Goal: Task Accomplishment & Management: Use online tool/utility

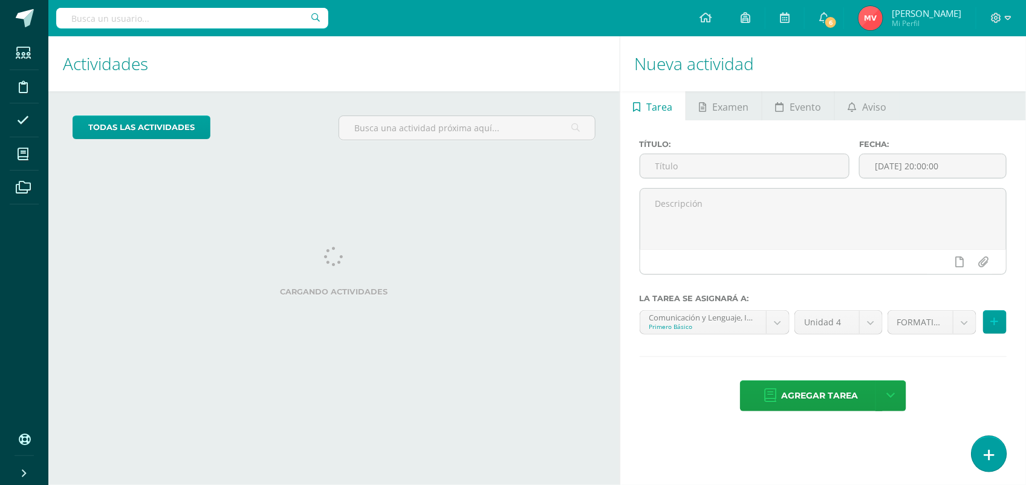
click at [989, 460] on icon at bounding box center [989, 455] width 11 height 14
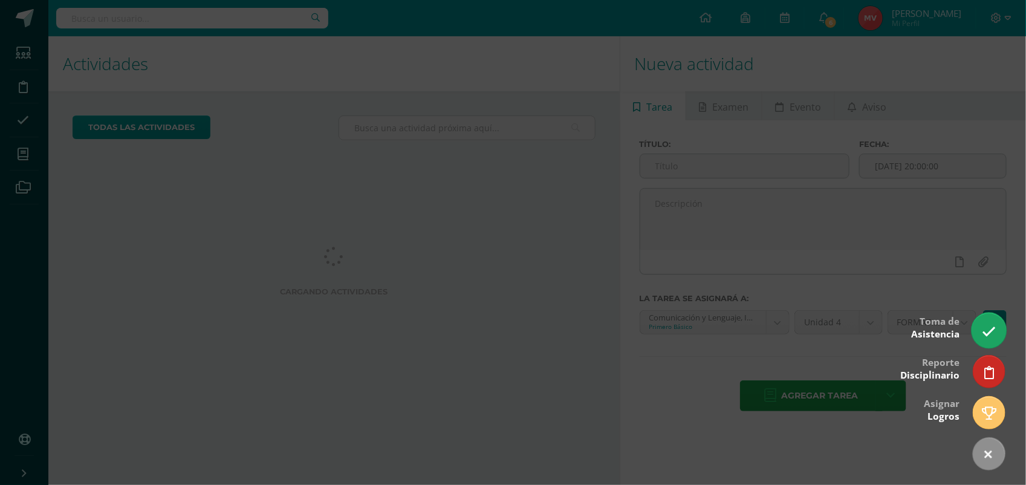
click at [998, 325] on link at bounding box center [989, 330] width 34 height 35
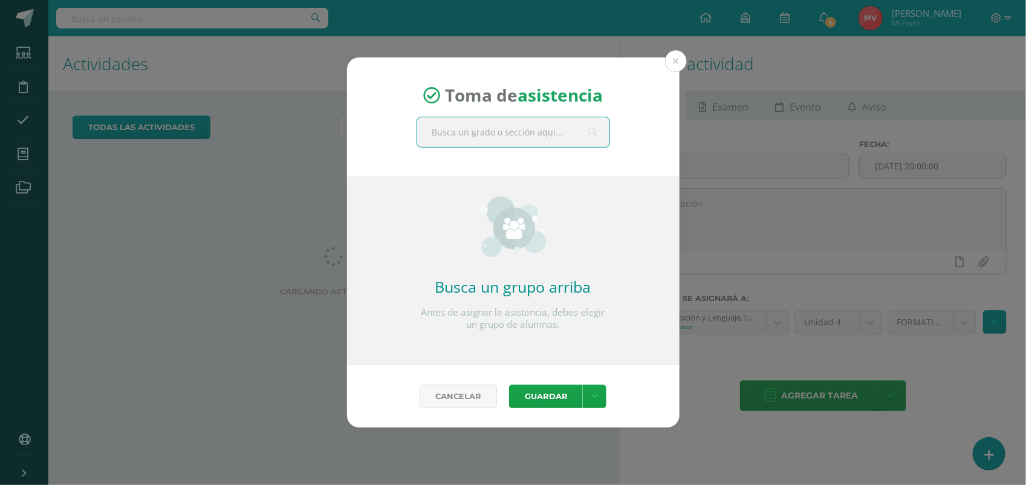
click at [448, 135] on input "text" at bounding box center [513, 132] width 192 height 30
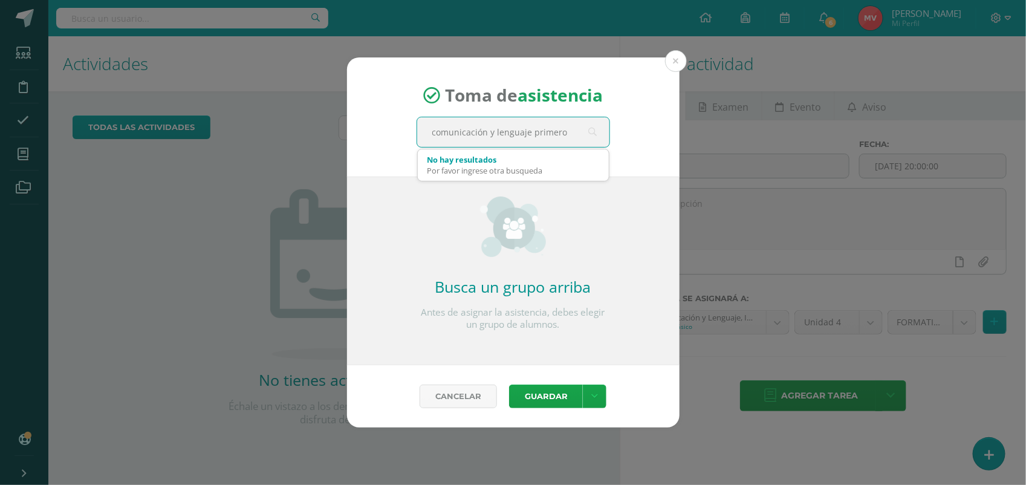
type input "comunicación y lenguaje primero"
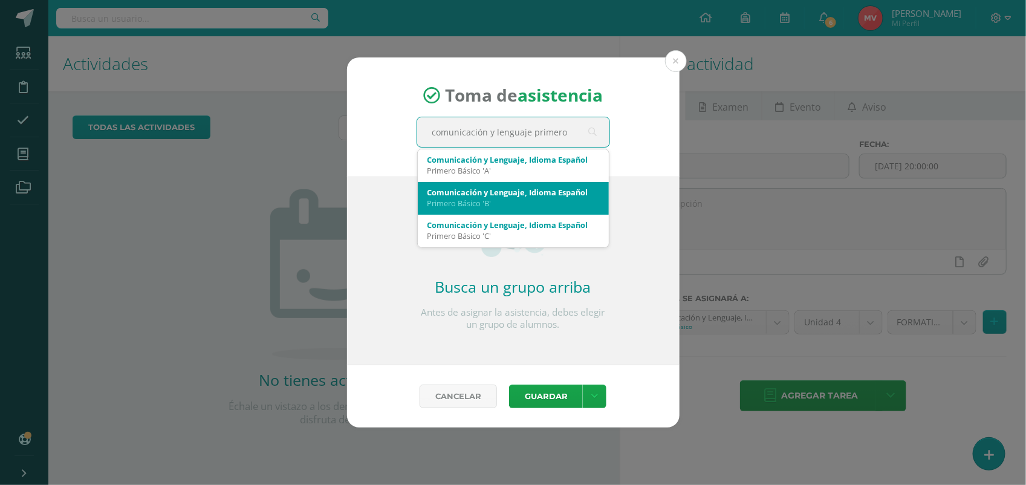
click at [457, 206] on div "Primero Básico 'B'" at bounding box center [514, 203] width 172 height 11
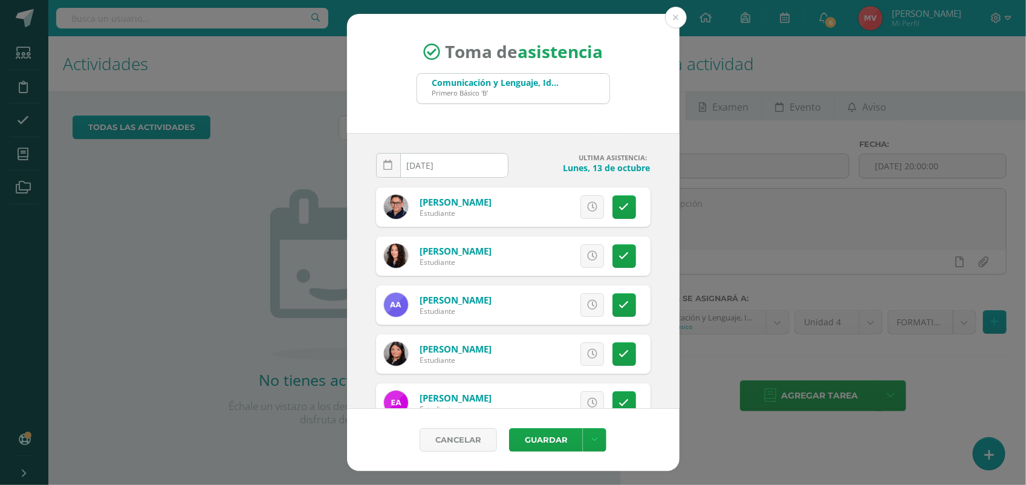
click at [640, 100] on div "Toma de asistencia Comunicación y Lenguaje, Idioma Español Primero Básico 'B' c…" at bounding box center [513, 73] width 333 height 119
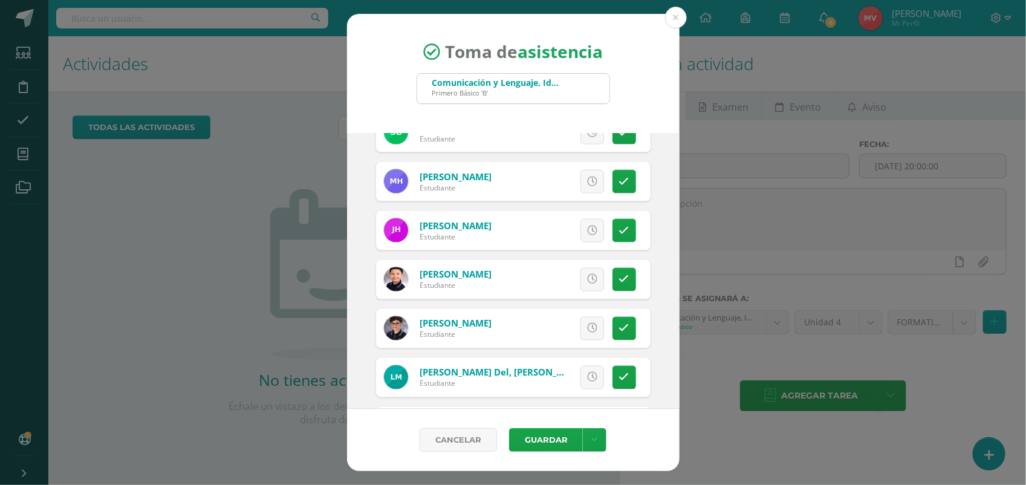
scroll to position [983, 0]
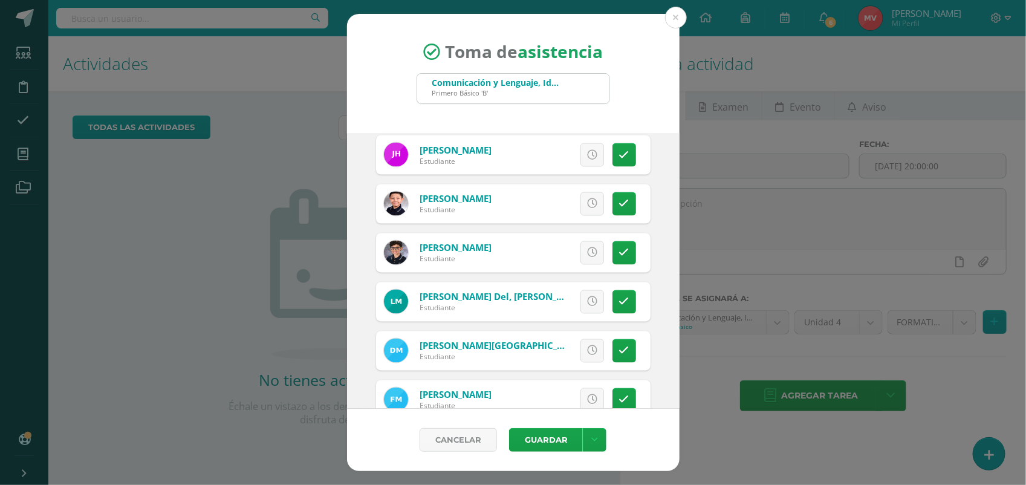
drag, startPoint x: 611, startPoint y: 299, endPoint x: 599, endPoint y: 299, distance: 11.5
click at [619, 299] on icon at bounding box center [624, 302] width 10 height 10
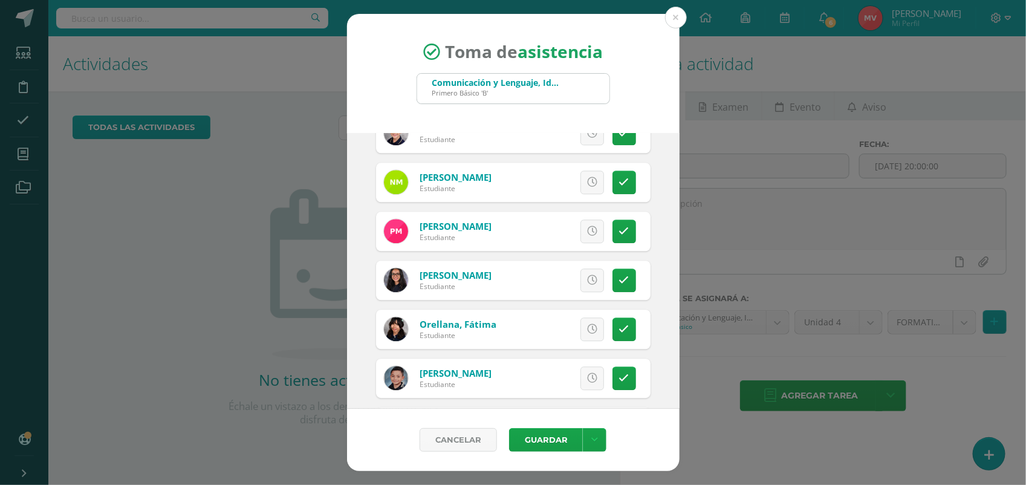
scroll to position [1361, 0]
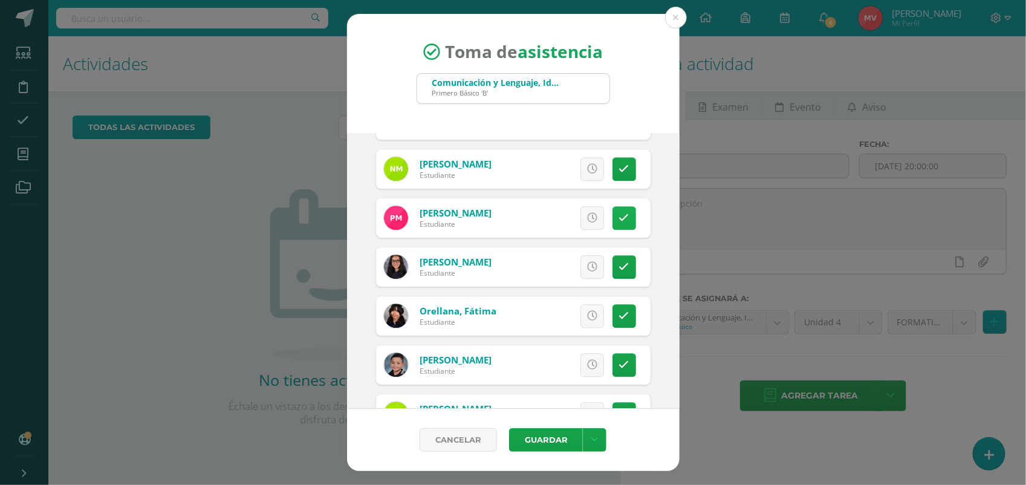
click at [613, 207] on link at bounding box center [625, 218] width 24 height 24
click at [560, 434] on button "Guardar" at bounding box center [546, 440] width 74 height 24
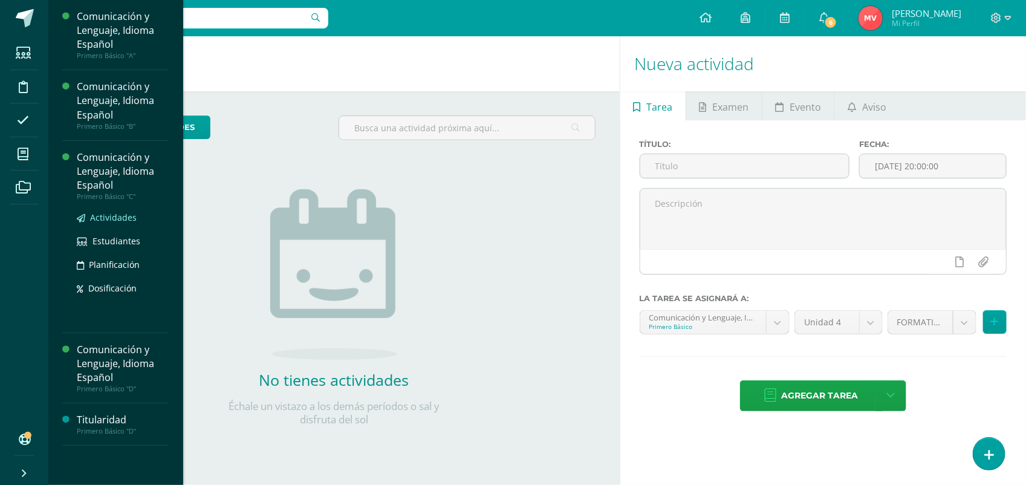
click at [116, 212] on span "Actividades" at bounding box center [113, 217] width 47 height 11
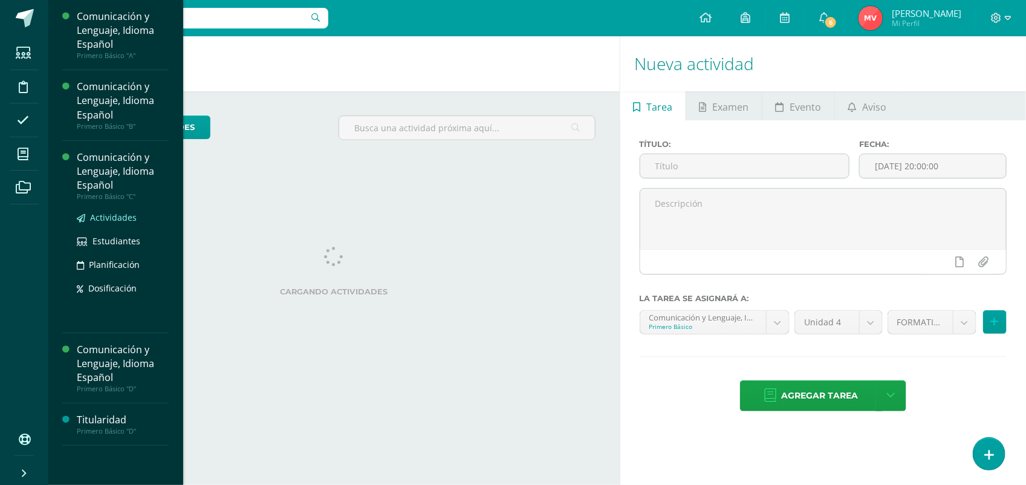
click at [100, 216] on span "Actividades" at bounding box center [113, 217] width 47 height 11
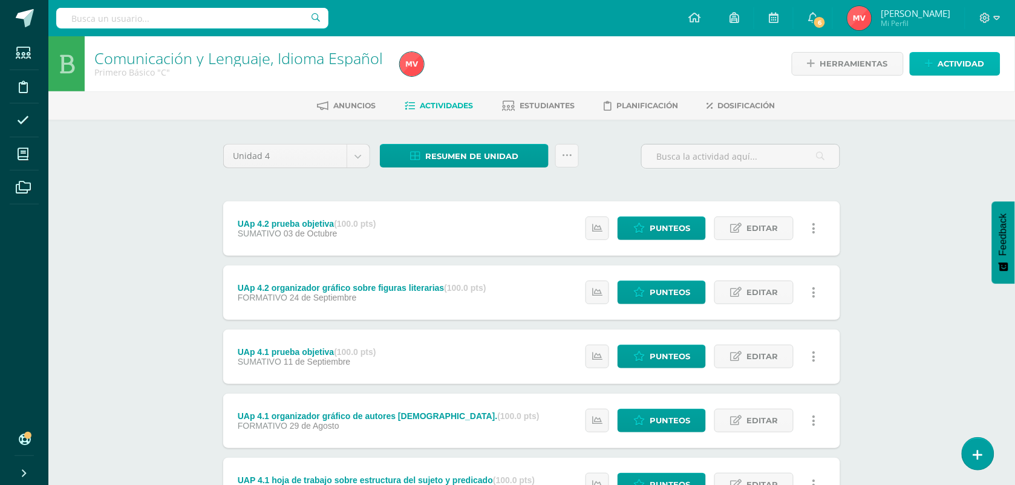
click at [940, 62] on span "Actividad" at bounding box center [961, 64] width 47 height 22
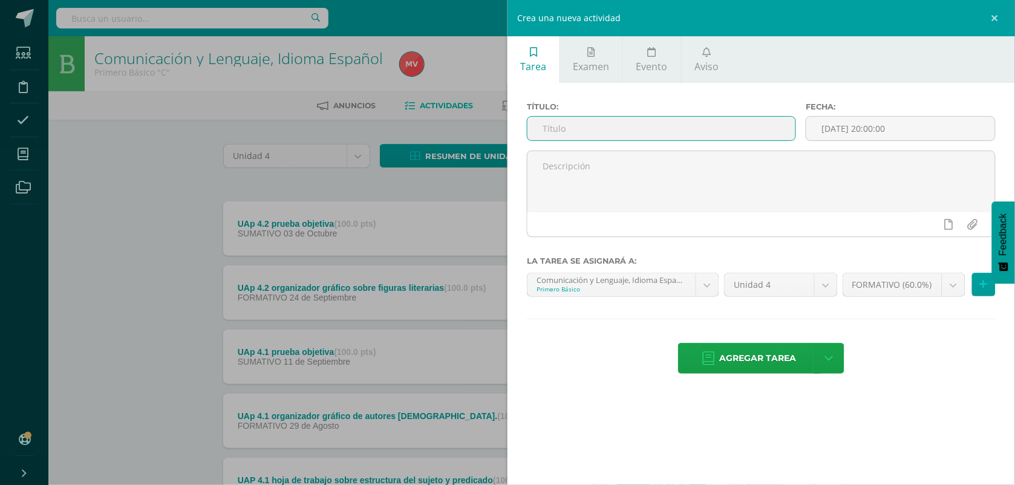
click at [565, 134] on input "text" at bounding box center [661, 129] width 268 height 24
type input "progrtentis unidad de 16 a 20 IV unidad , trabajo toda unidad."
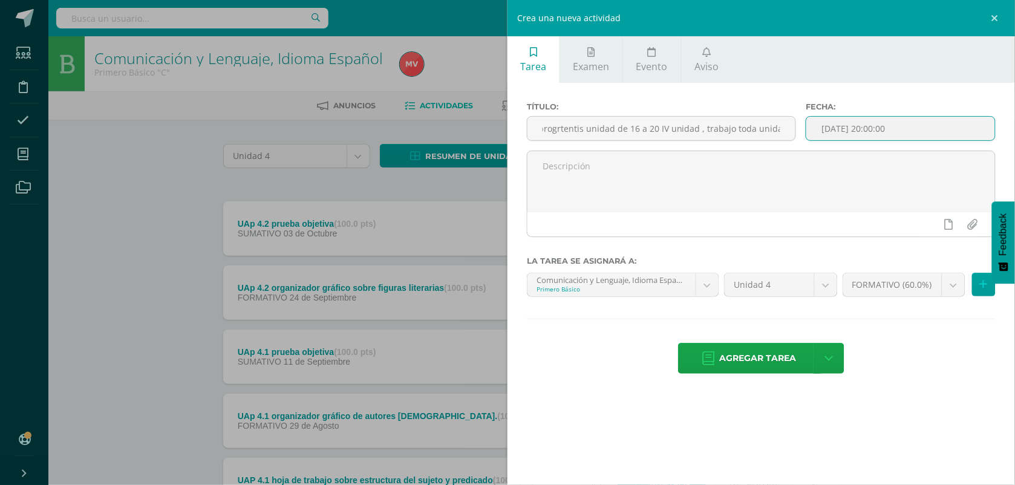
scroll to position [0, 0]
click at [865, 134] on input "[DATE] 20:00:00" at bounding box center [900, 129] width 189 height 24
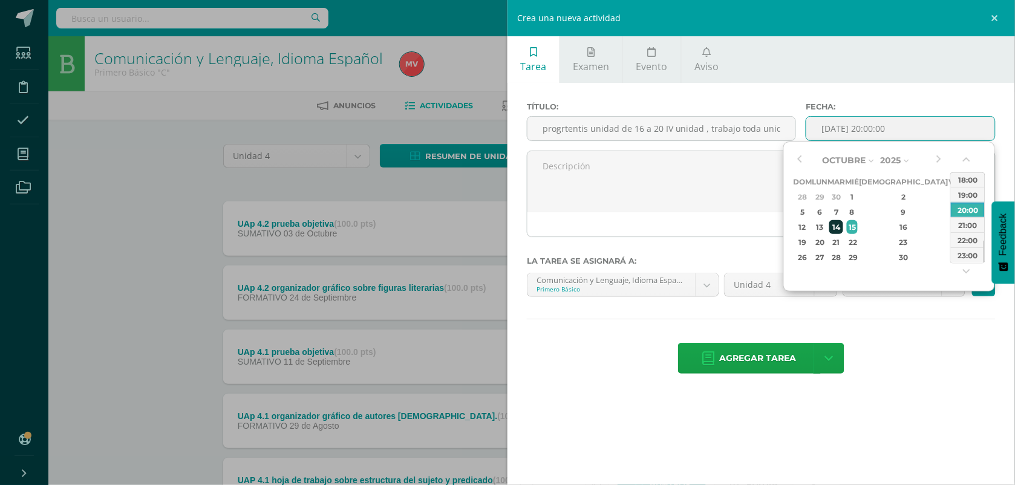
click at [843, 223] on div "14" at bounding box center [836, 227] width 14 height 14
type input "2025-10-14 20:00"
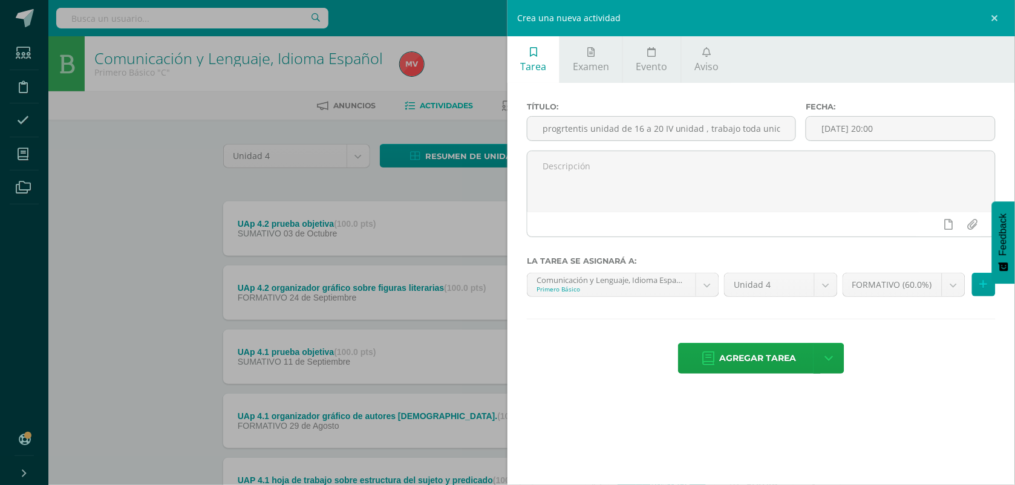
click at [942, 394] on div "Título: progrtentis unidad de 16 a 20 IV unidad , trabajo toda unidad. Fecha: 2…" at bounding box center [760, 239] width 507 height 313
click at [774, 359] on span "Agregar tarea" at bounding box center [758, 358] width 77 height 30
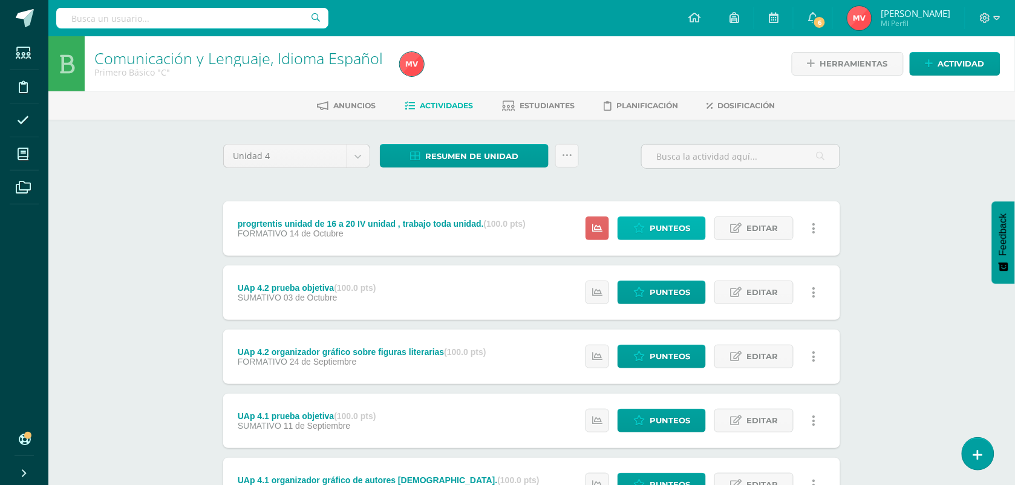
click at [667, 222] on span "Punteos" at bounding box center [669, 228] width 41 height 22
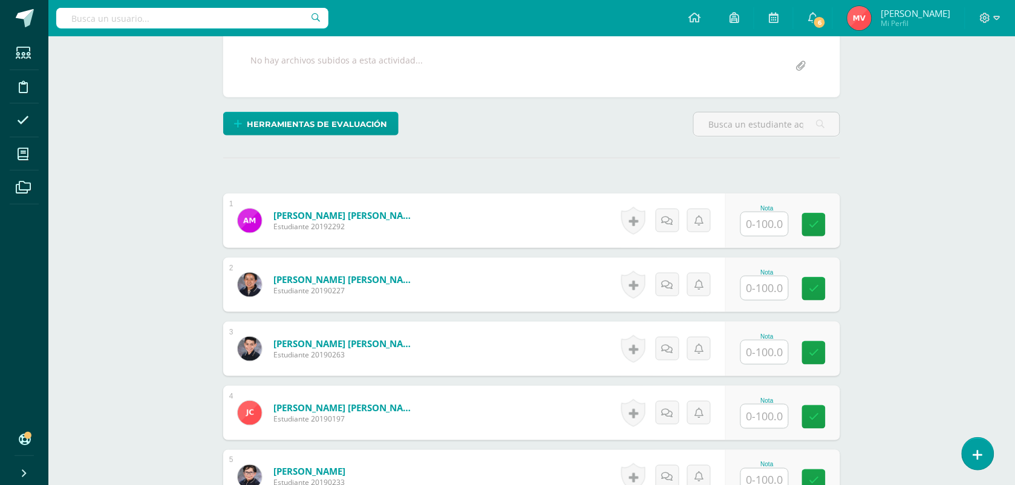
scroll to position [227, 0]
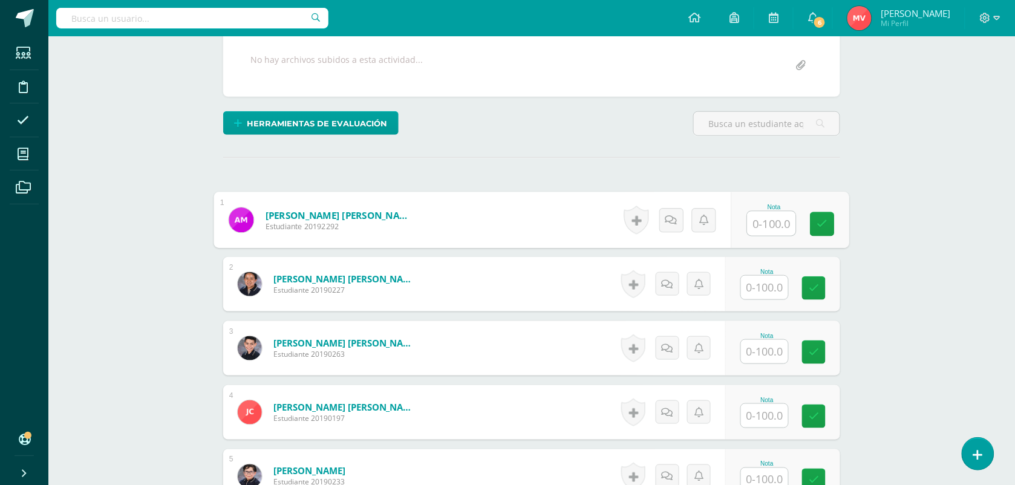
click at [757, 222] on input "text" at bounding box center [771, 224] width 48 height 24
type input "85"
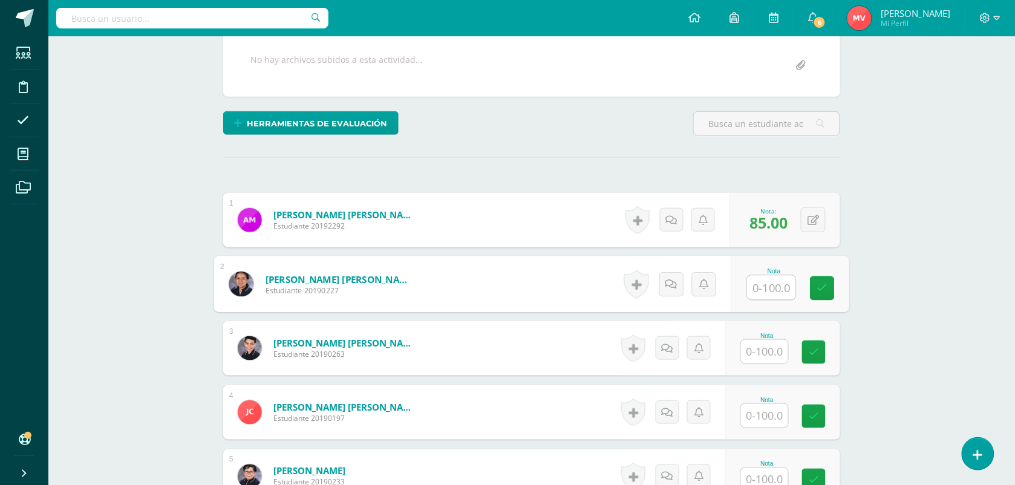
scroll to position [228, 0]
type input "84"
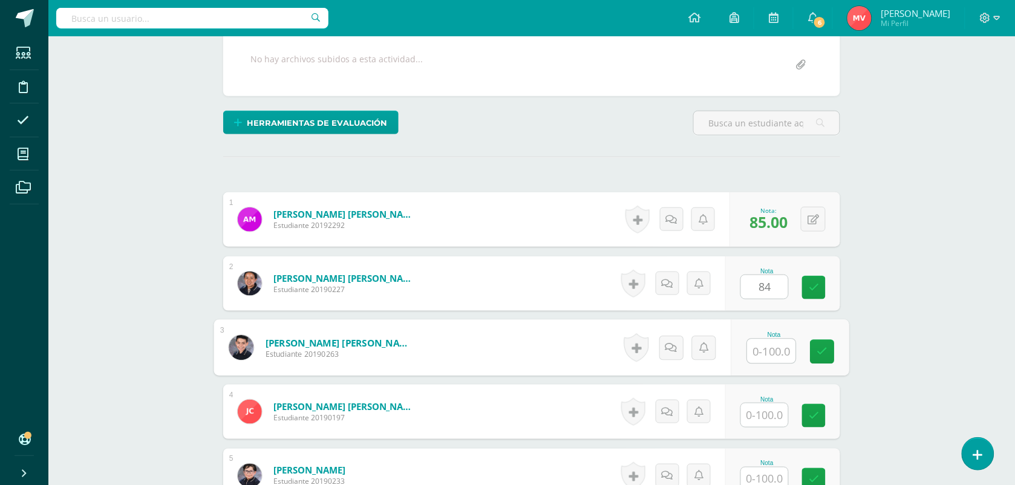
scroll to position [229, 0]
type input "100"
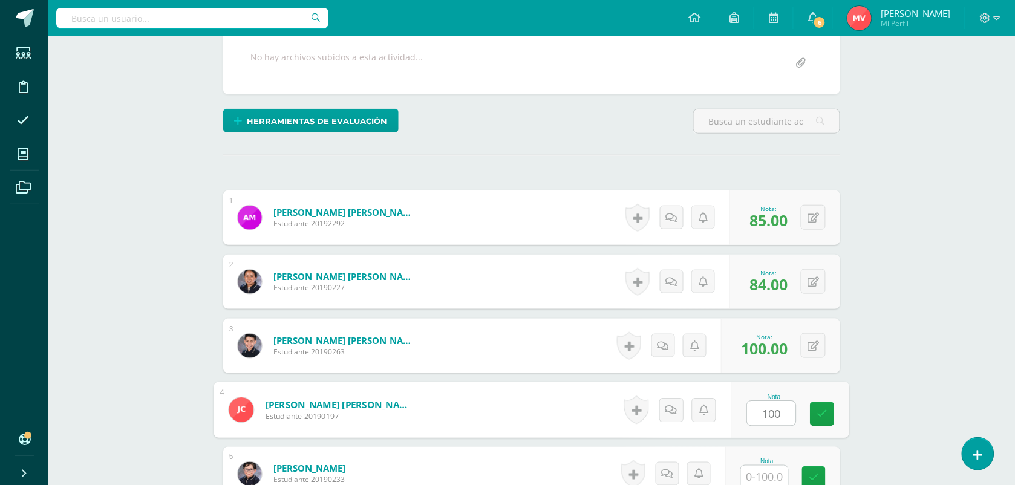
type input "100"
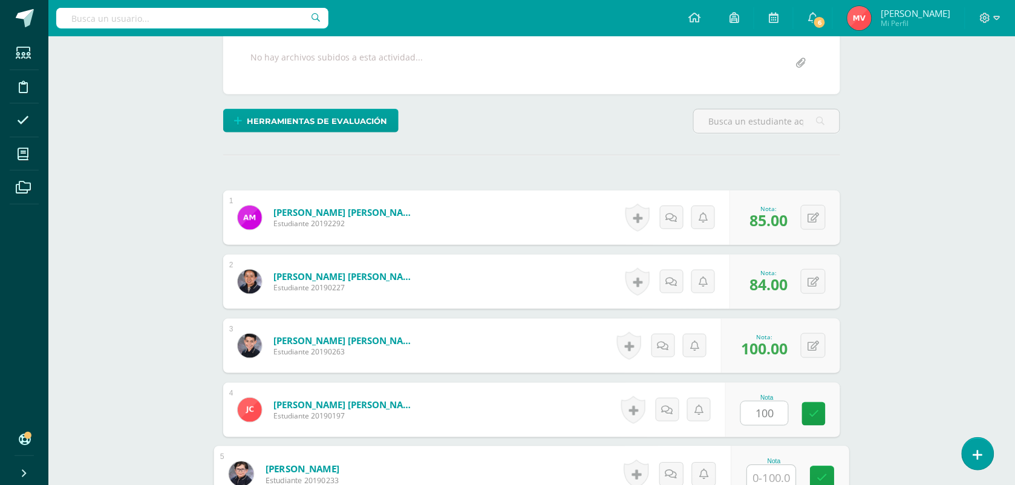
scroll to position [234, 0]
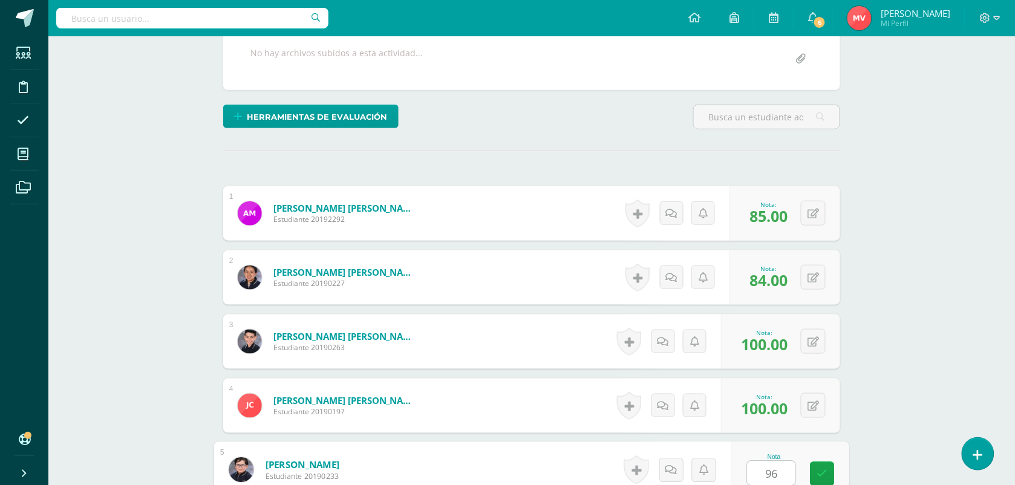
type input "96"
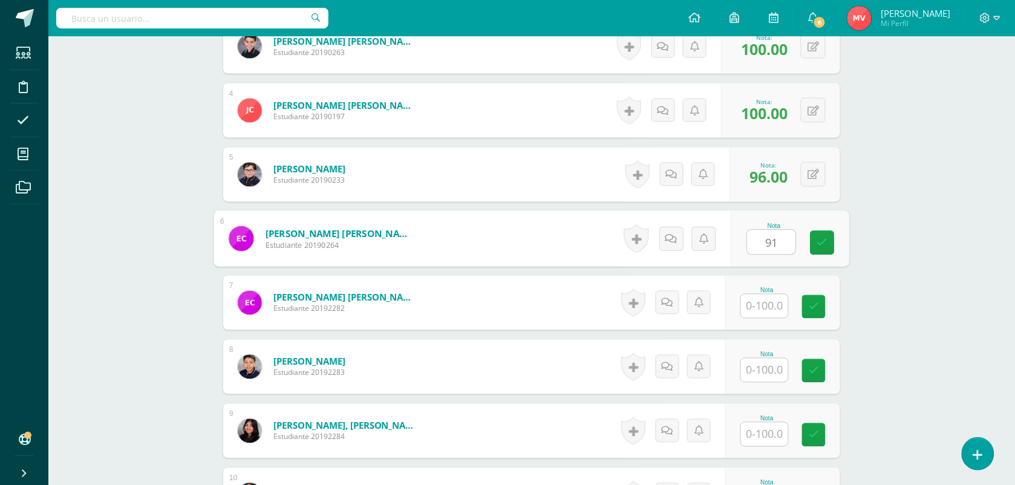
type input "91"
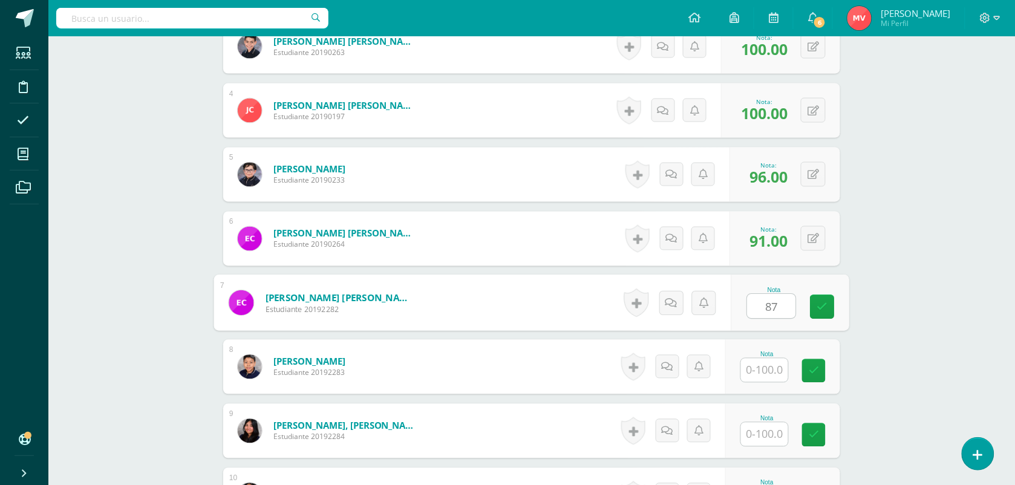
type input "87"
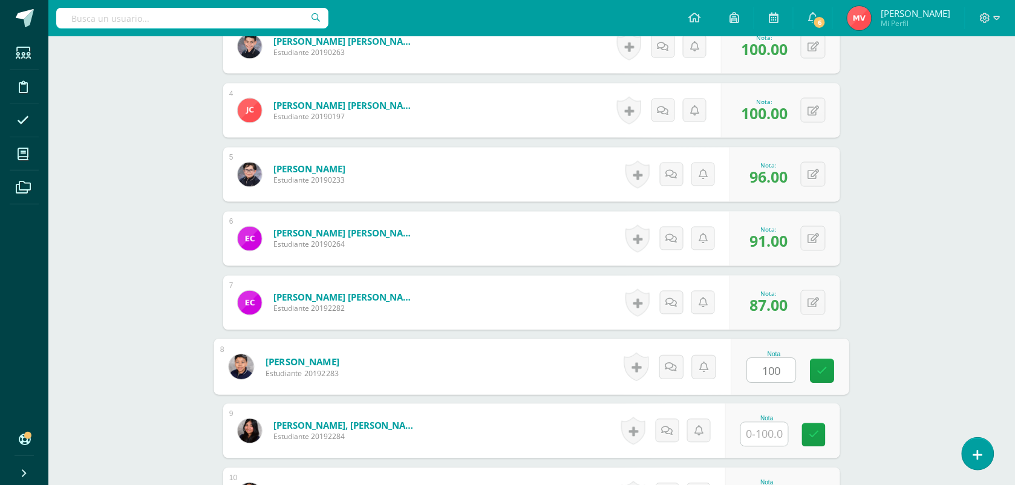
type input "100"
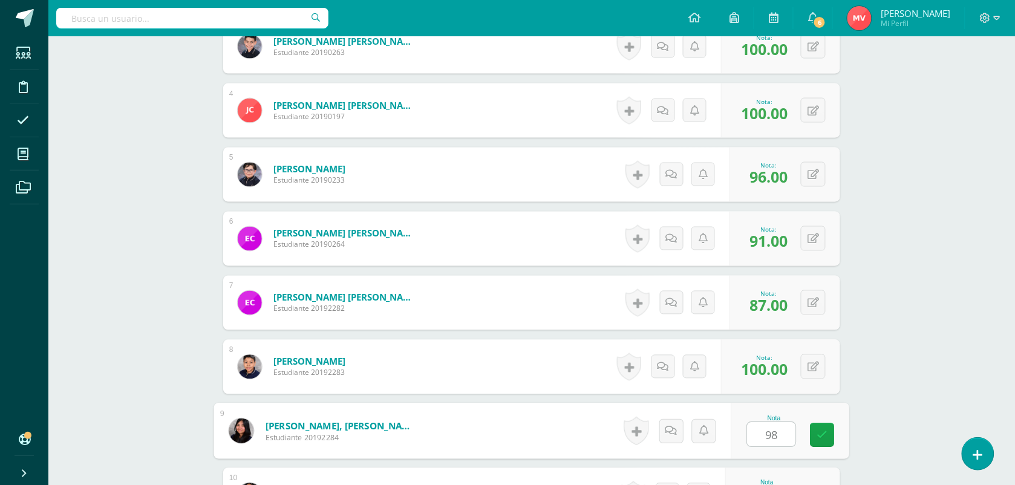
type input "98"
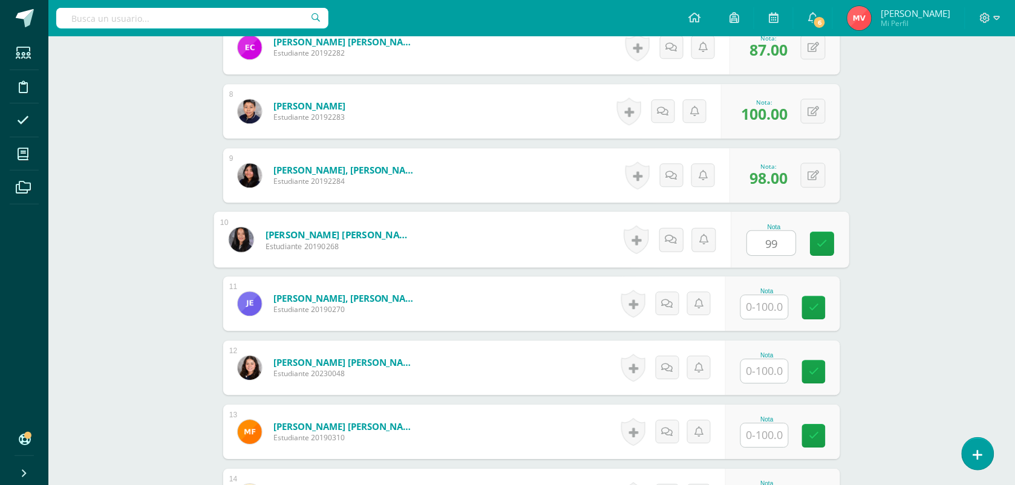
type input "99"
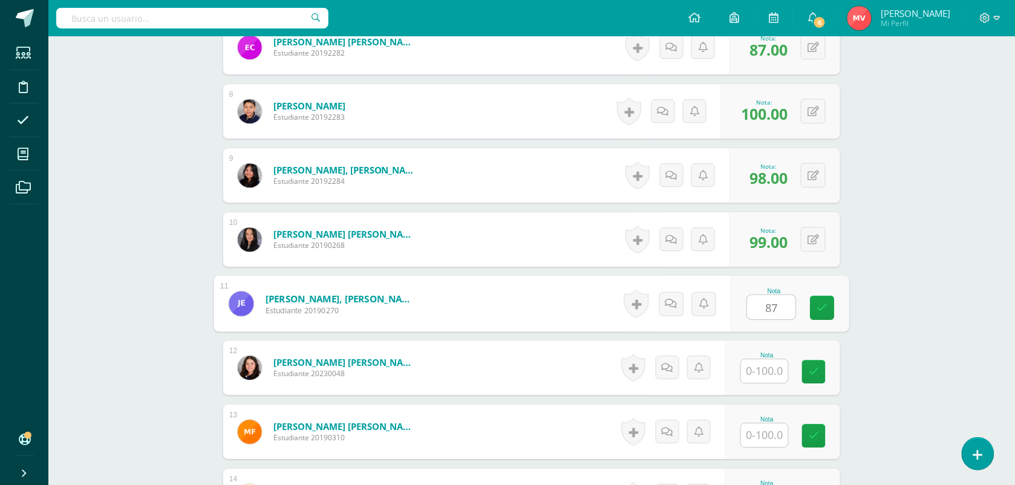
type input "87"
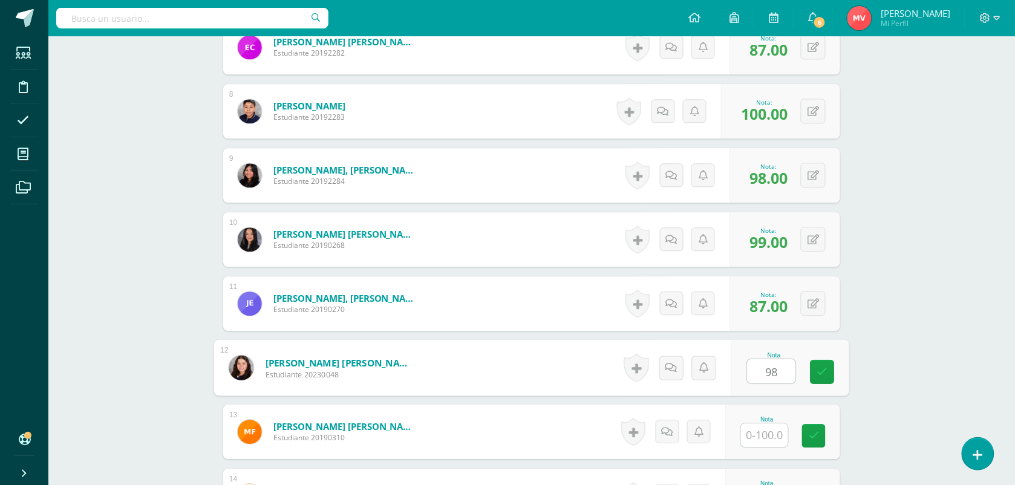
type input "98"
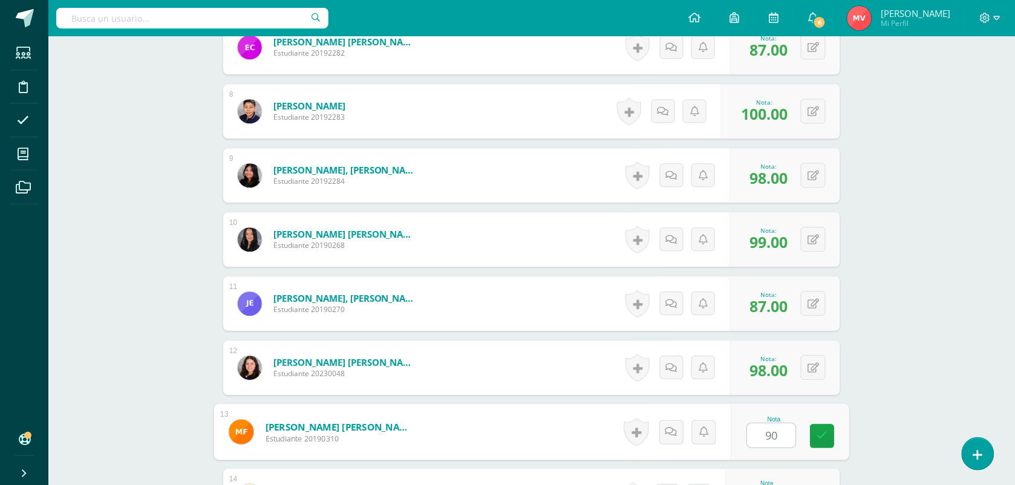
type input "90"
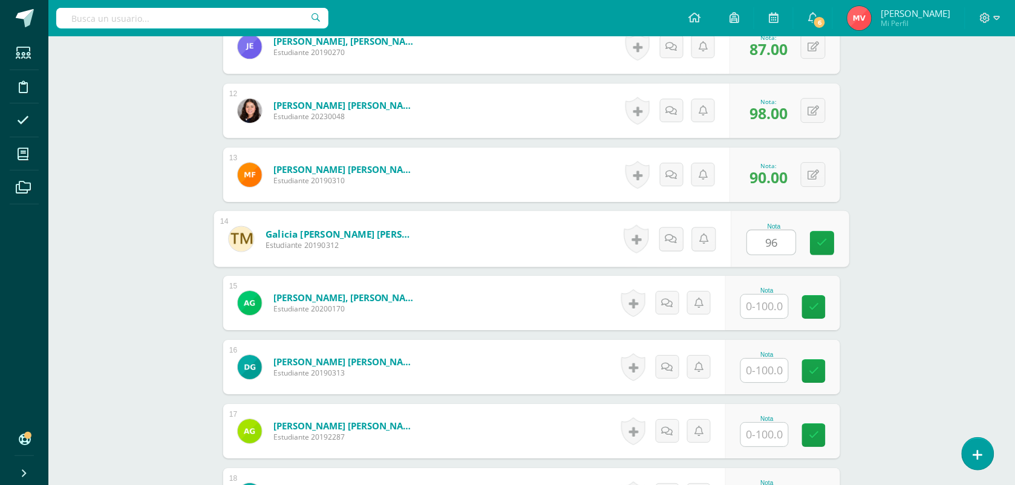
type input "96"
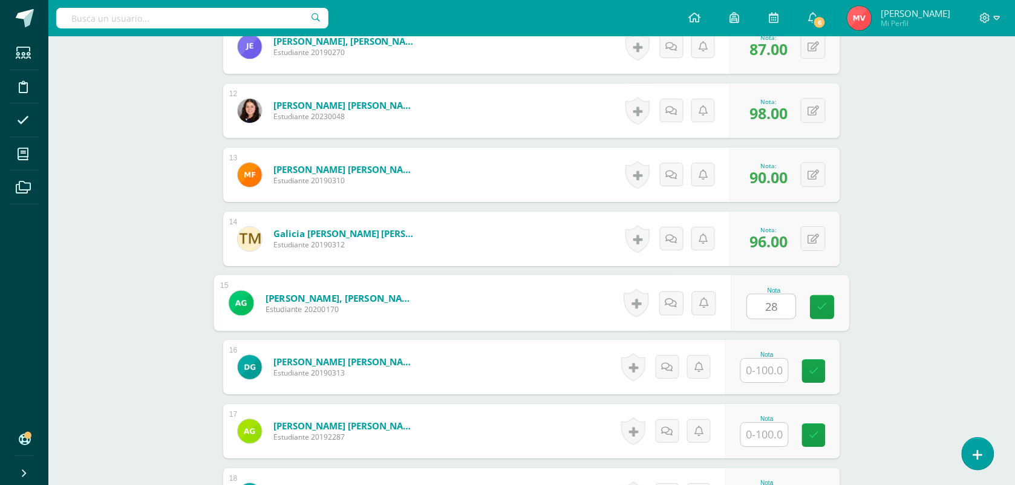
type input "28"
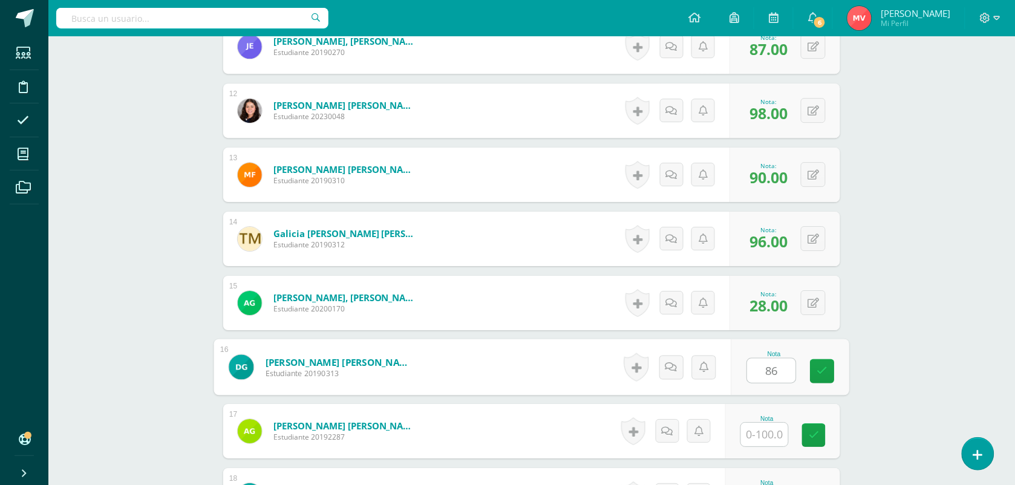
type input "86"
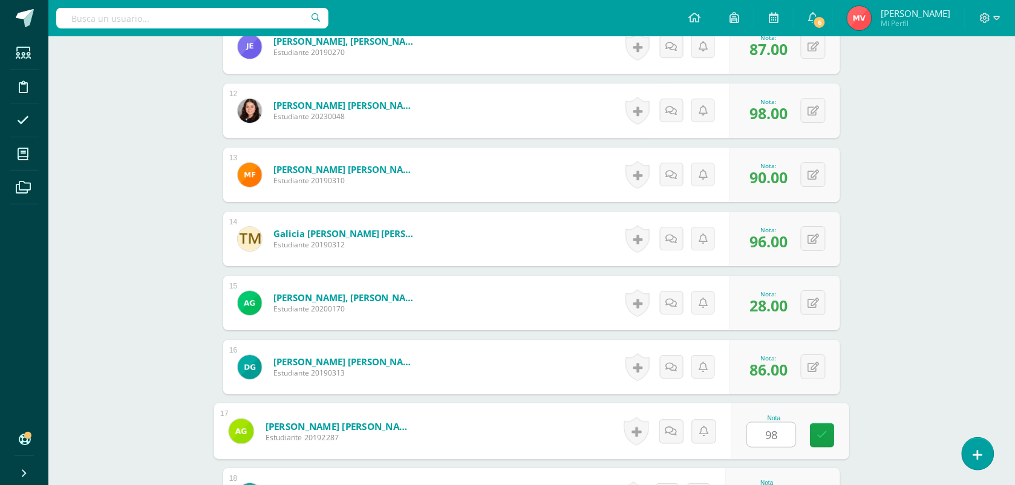
type input "98"
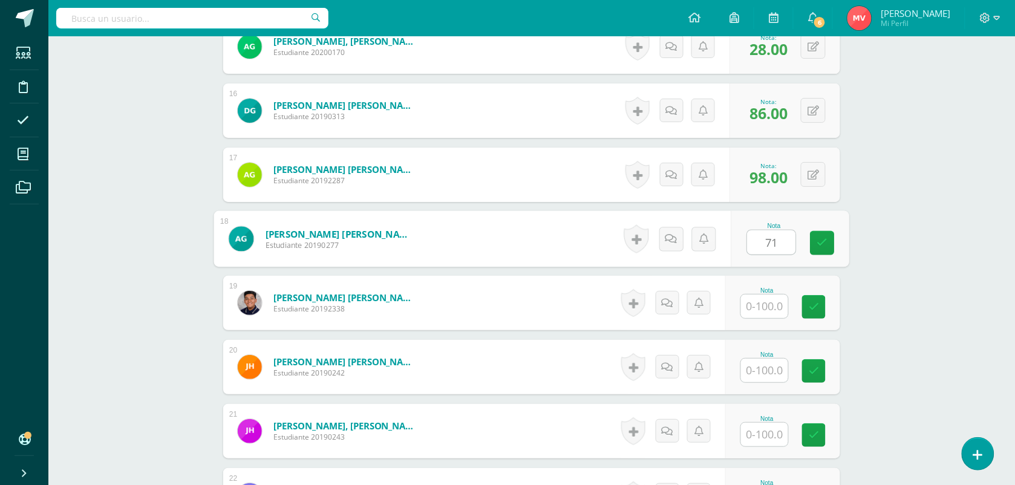
type input "71"
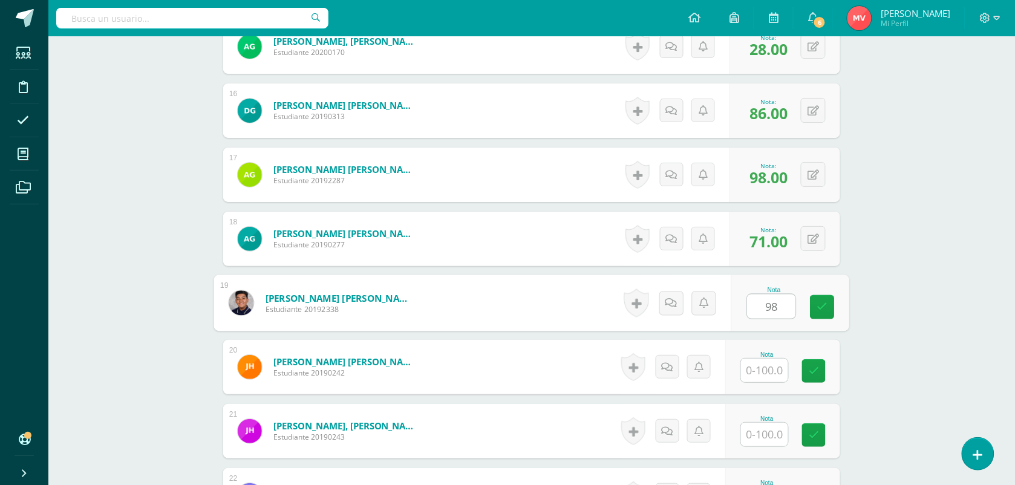
type input "98"
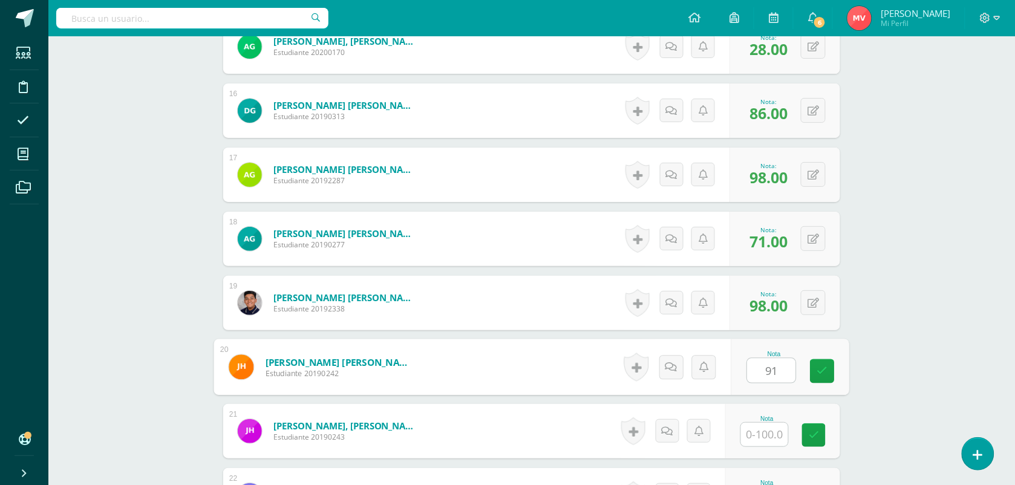
type input "91"
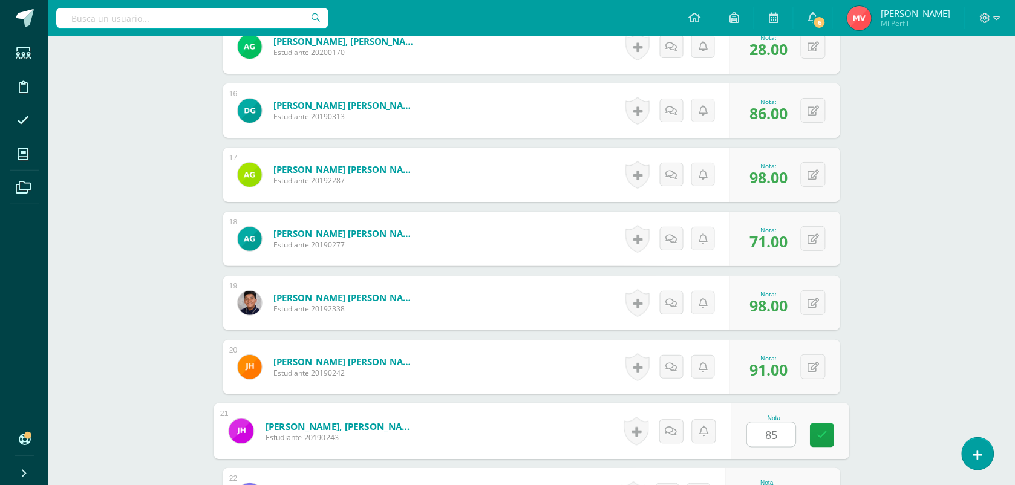
type input "85"
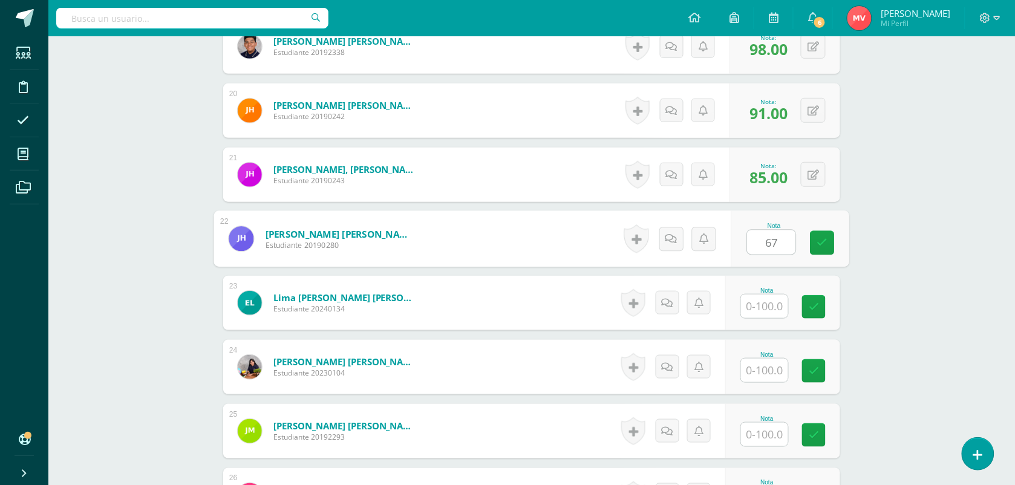
type input "67"
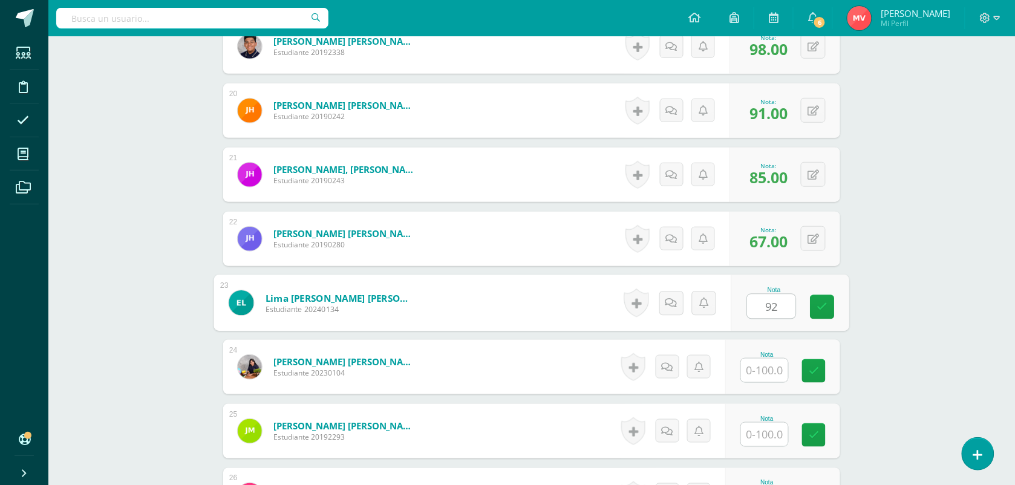
type input "92"
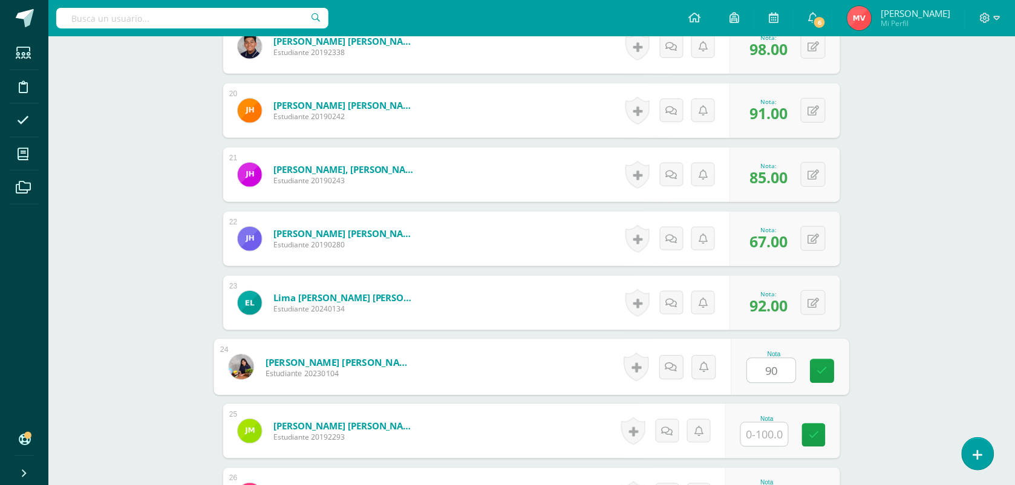
type input "90"
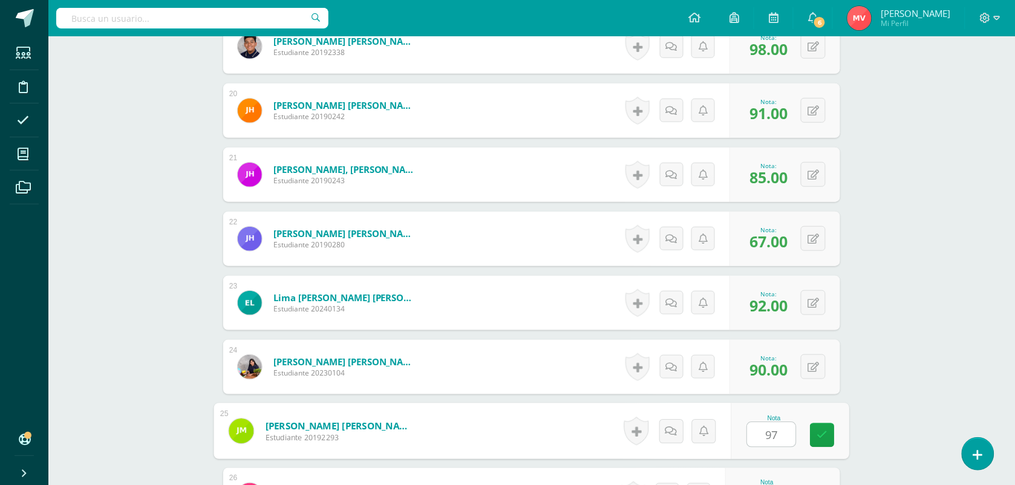
type input "97"
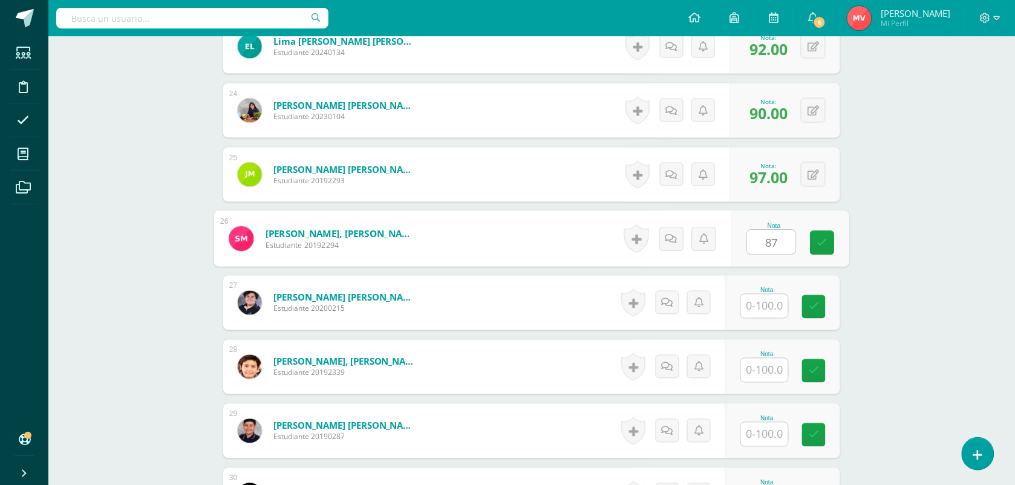
type input "87"
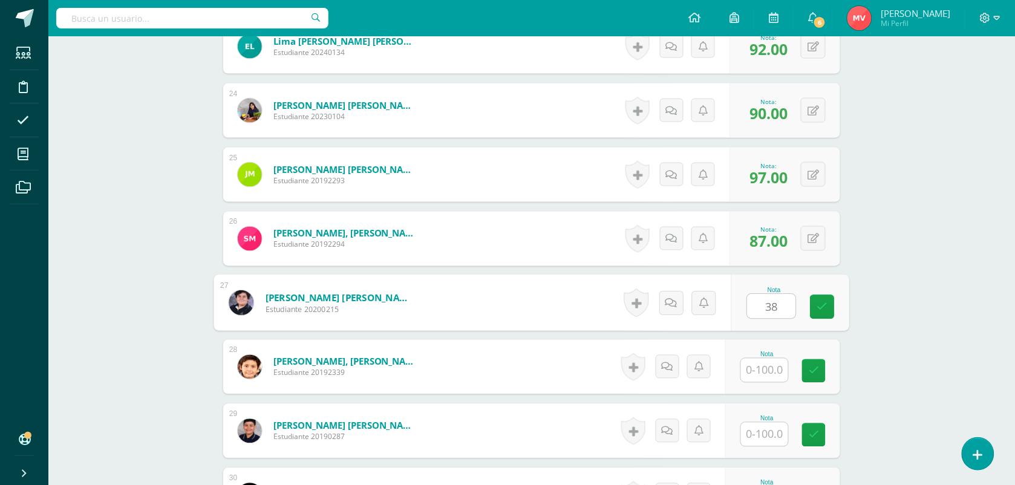
type input "38"
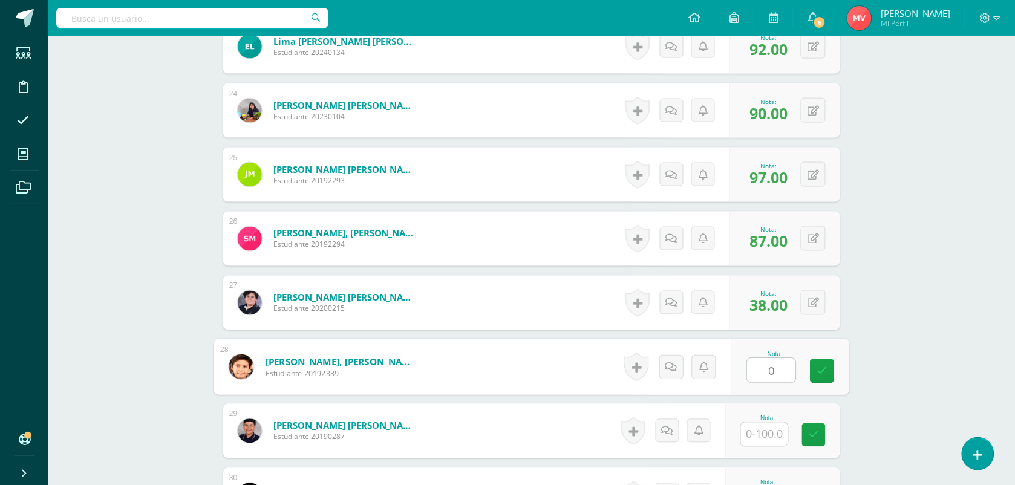
type input "0"
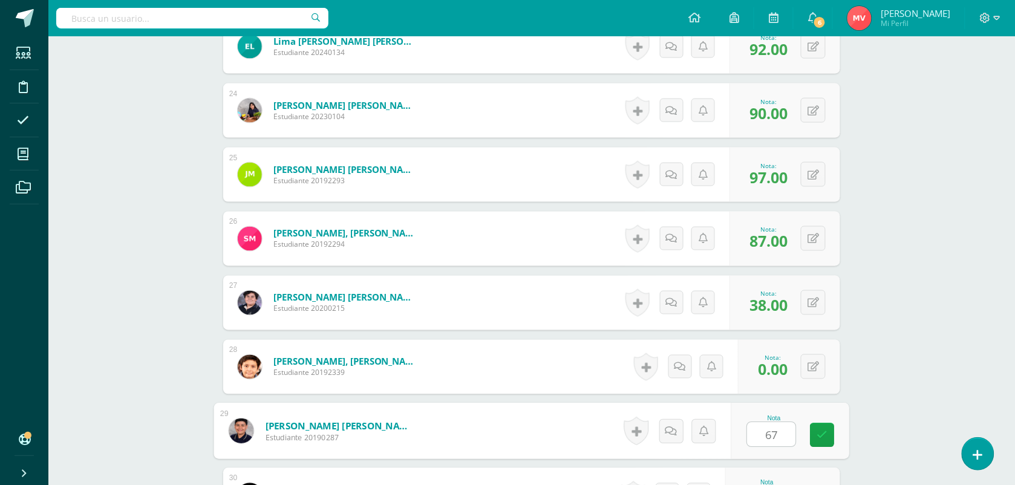
type input "67"
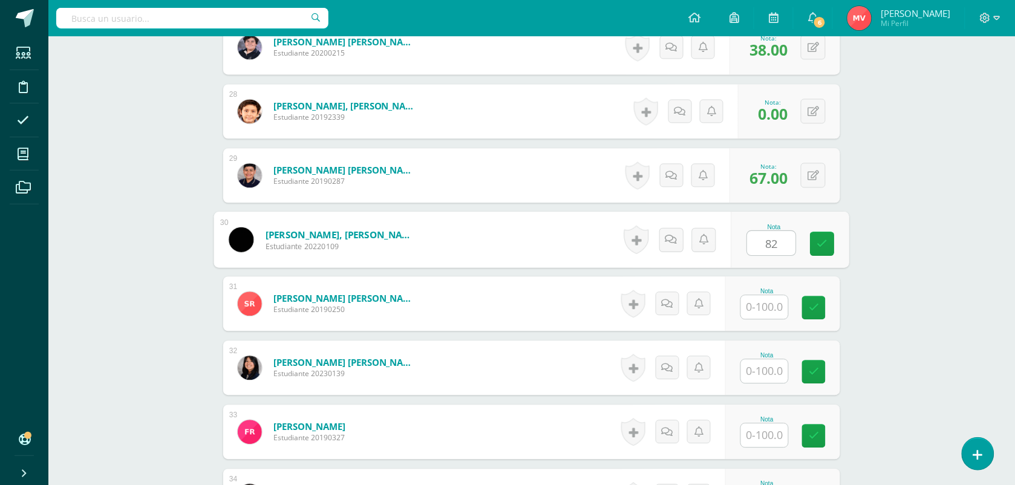
type input "82"
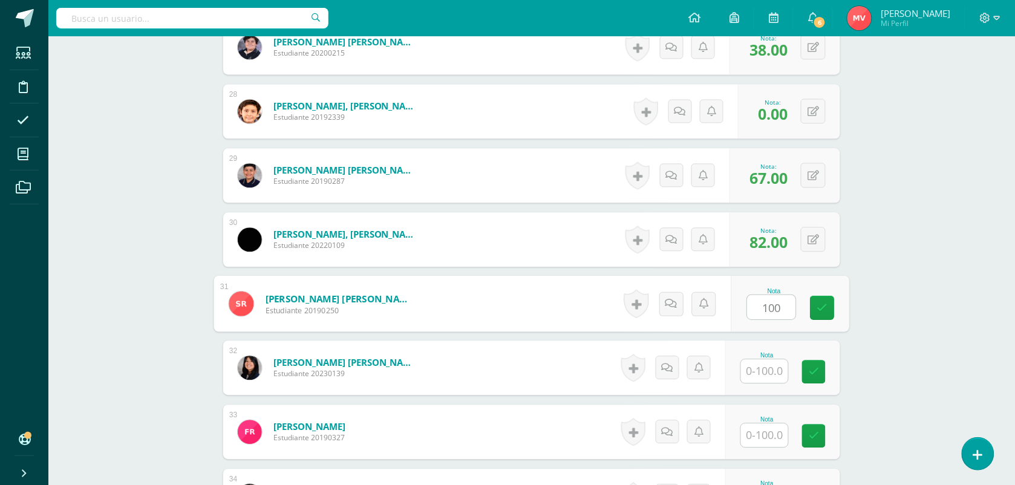
type input "100"
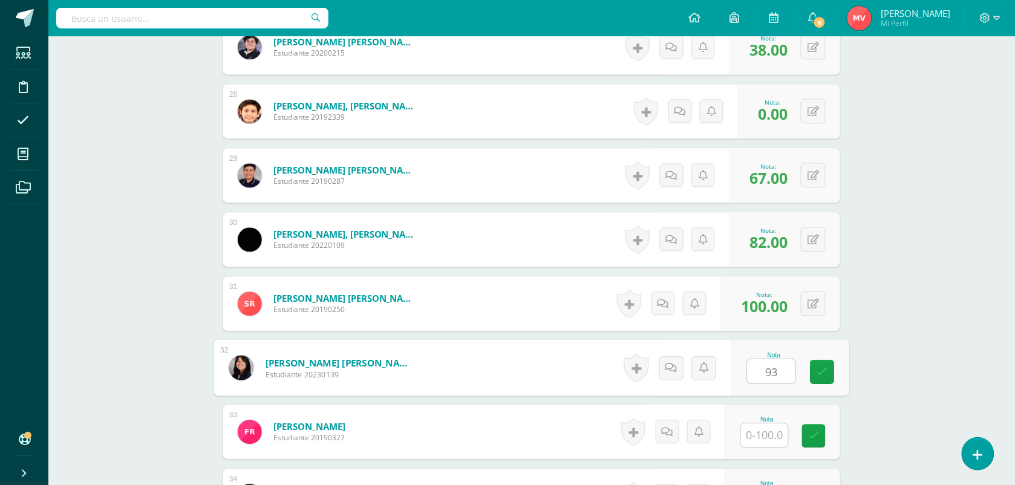
type input "93"
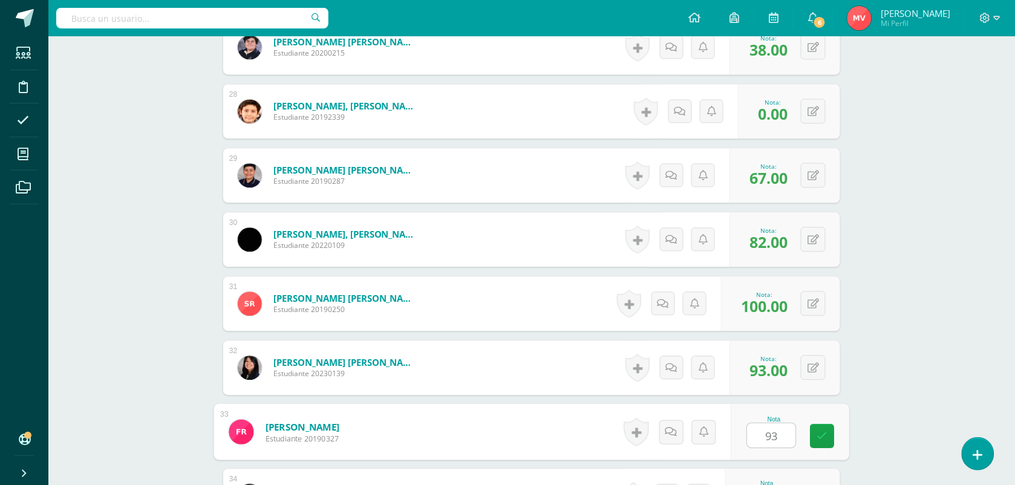
type input "93"
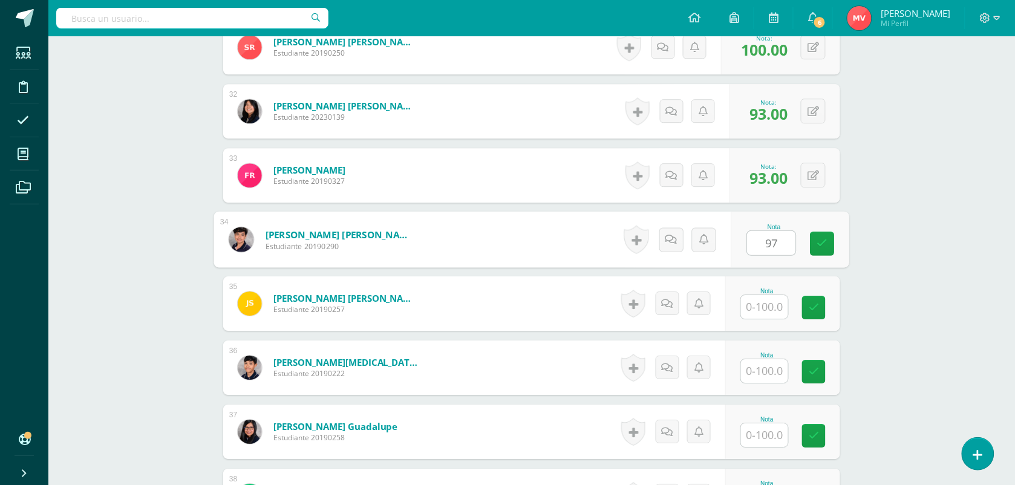
type input "97"
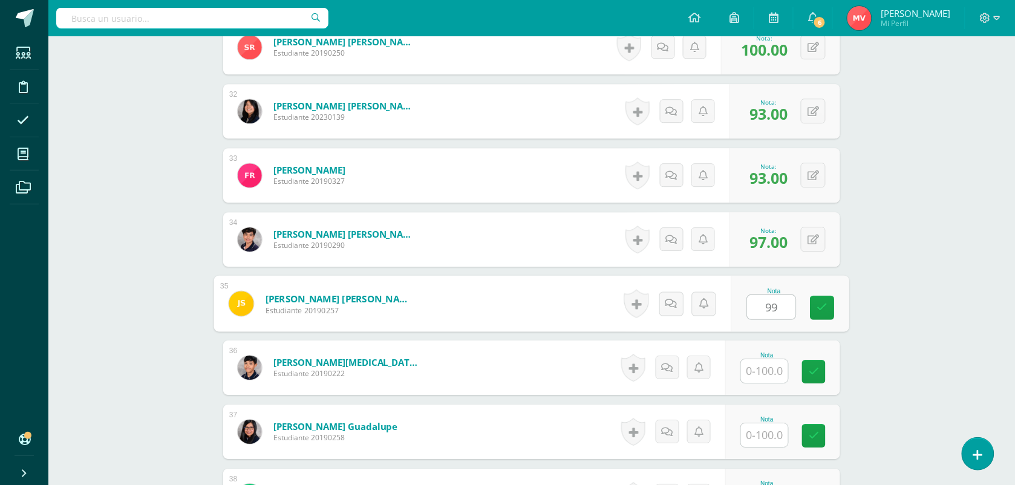
type input "99"
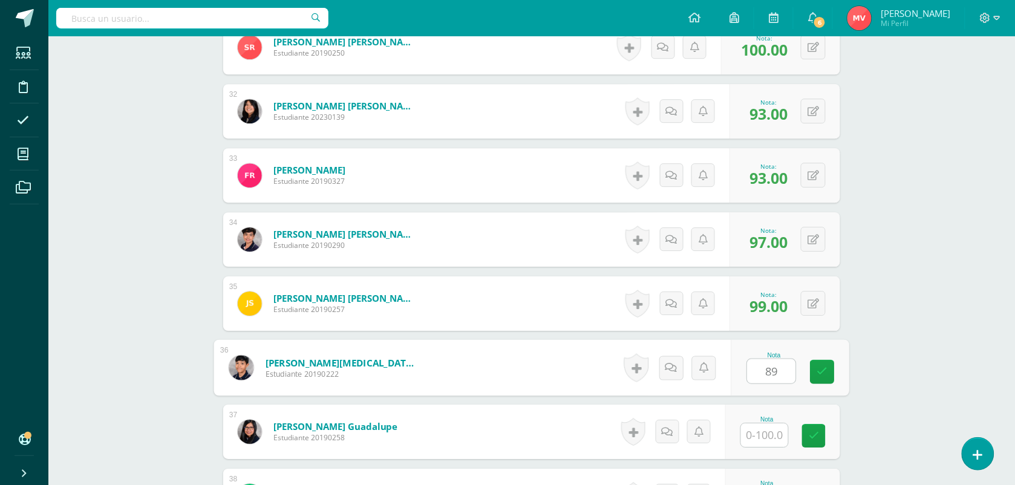
type input "89"
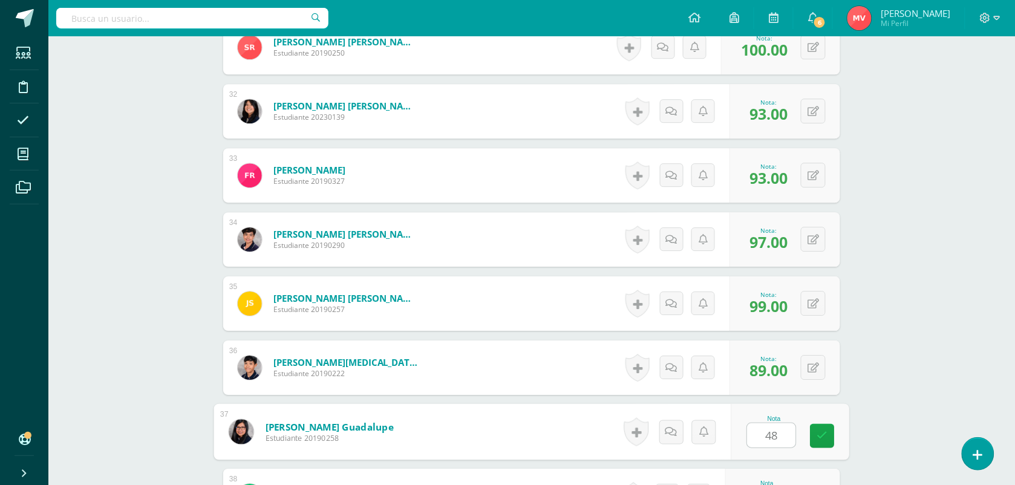
type input "48"
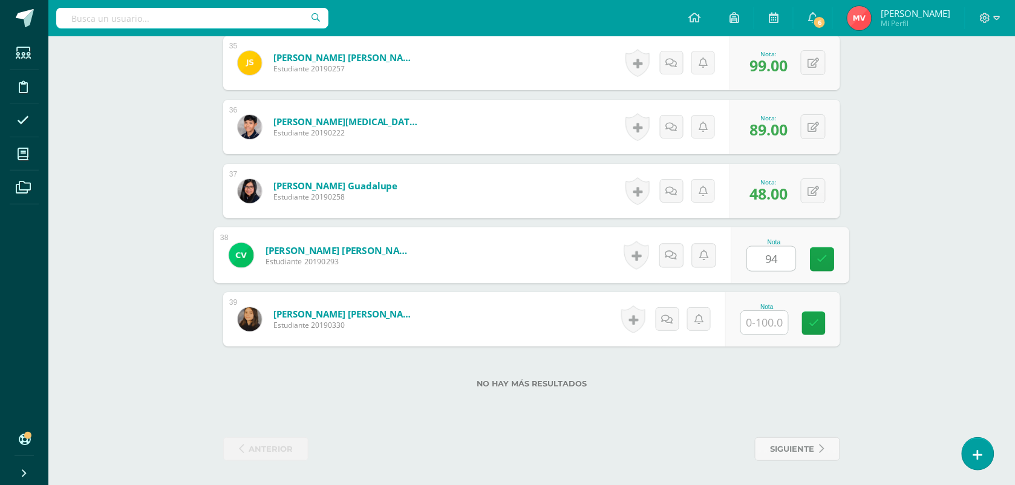
type input "94"
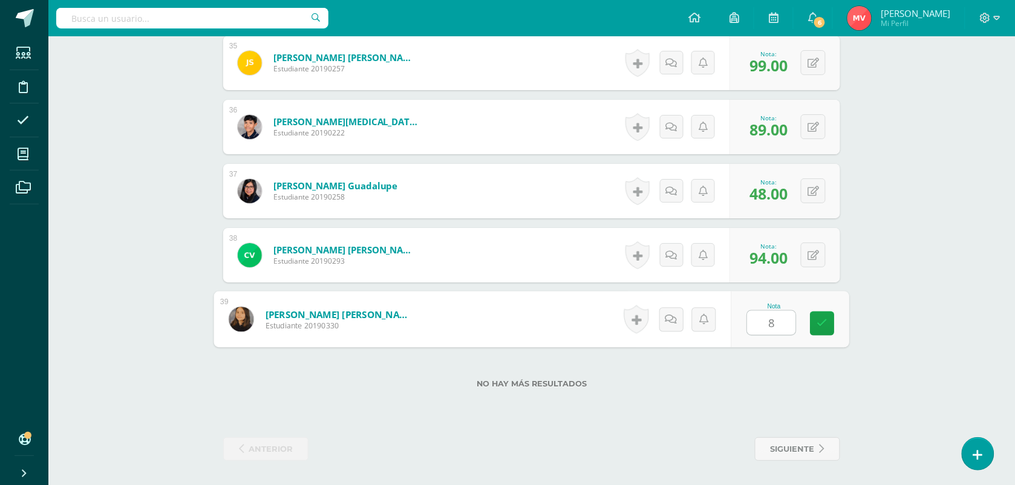
type input "87"
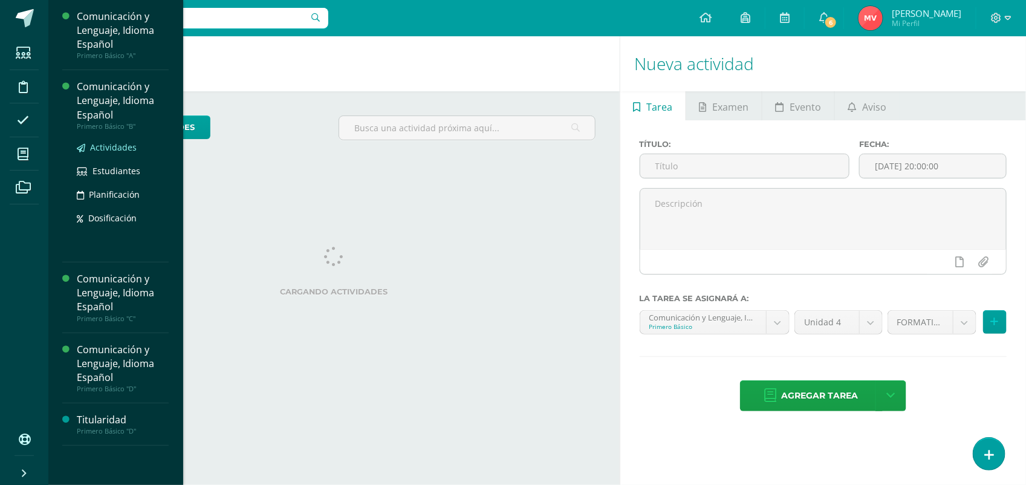
click at [106, 142] on span "Actividades" at bounding box center [113, 147] width 47 height 11
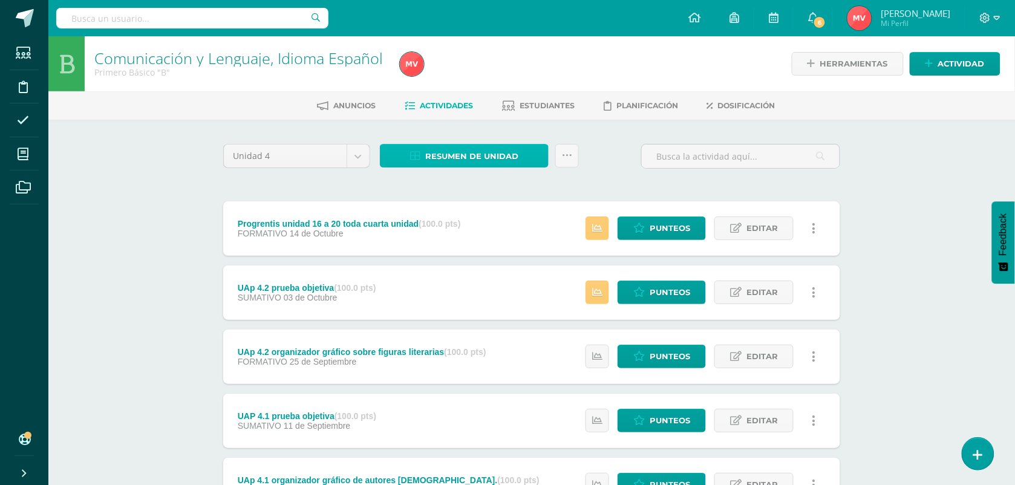
click at [476, 149] on span "Resumen de unidad" at bounding box center [471, 156] width 93 height 22
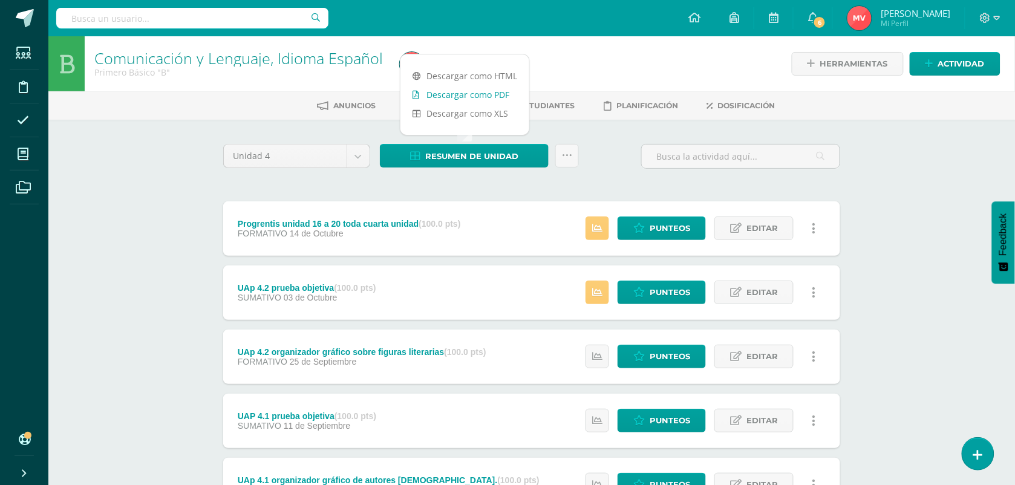
click at [434, 90] on link "Descargar como PDF" at bounding box center [464, 94] width 129 height 19
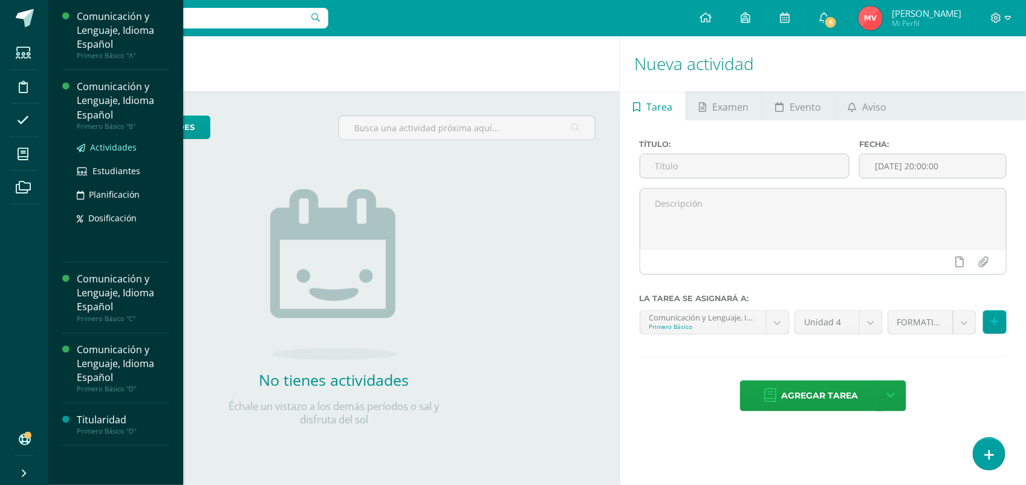
click at [104, 142] on span "Actividades" at bounding box center [113, 147] width 47 height 11
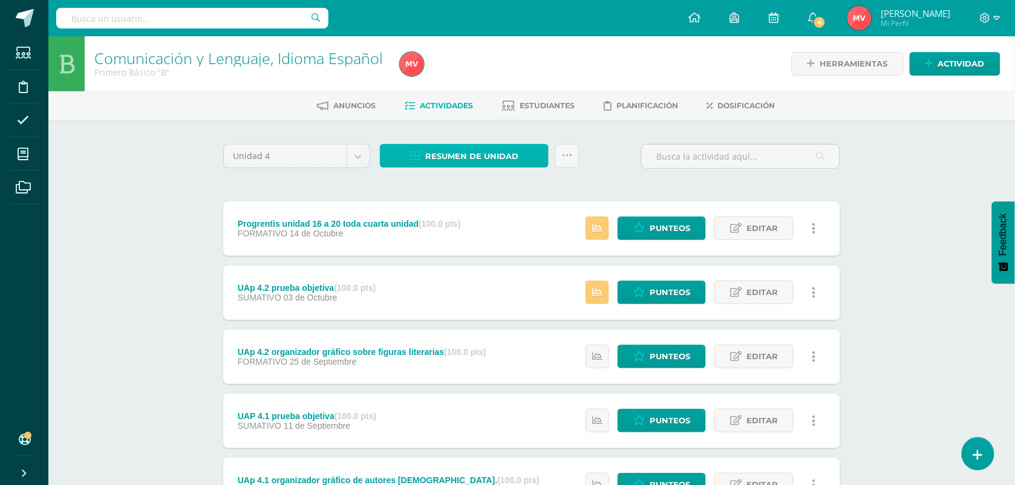
click at [445, 152] on span "Resumen de unidad" at bounding box center [471, 156] width 93 height 22
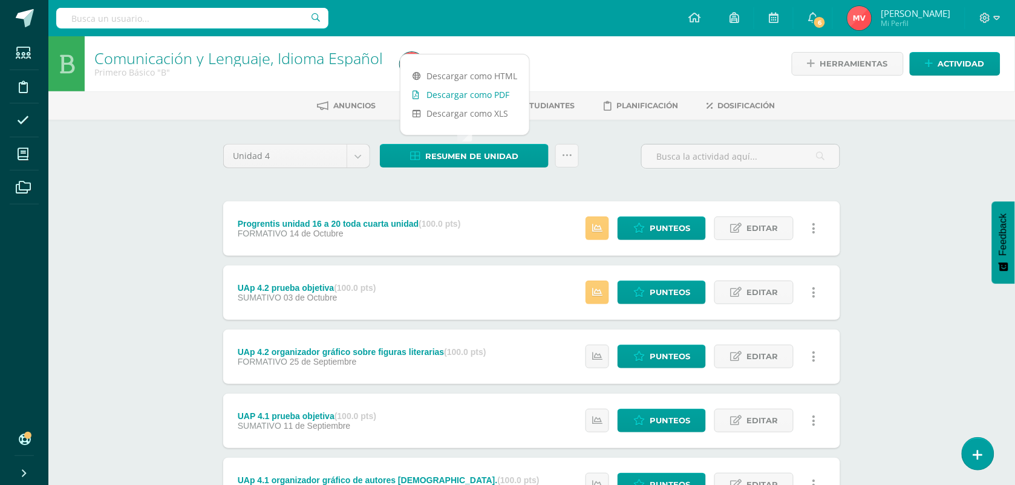
click at [452, 93] on link "Descargar como PDF" at bounding box center [464, 94] width 129 height 19
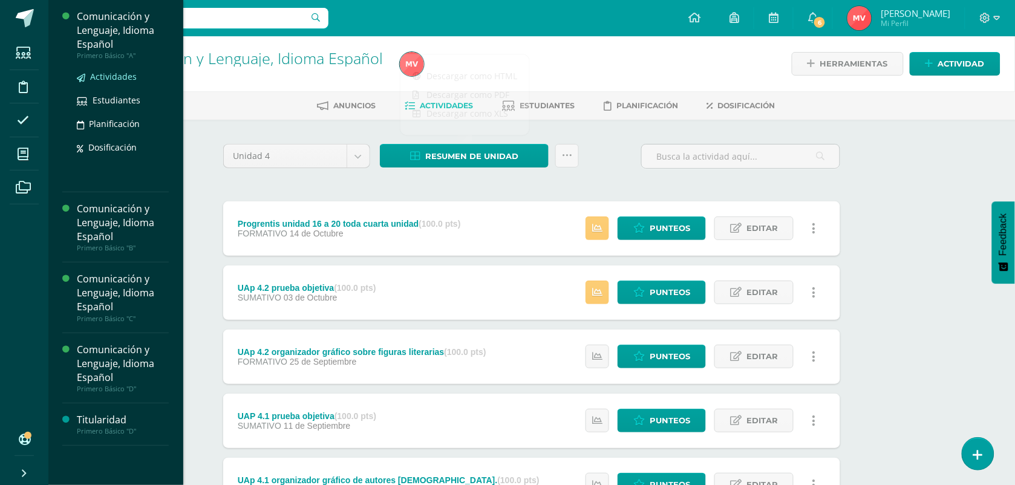
click at [98, 71] on span "Actividades" at bounding box center [113, 76] width 47 height 11
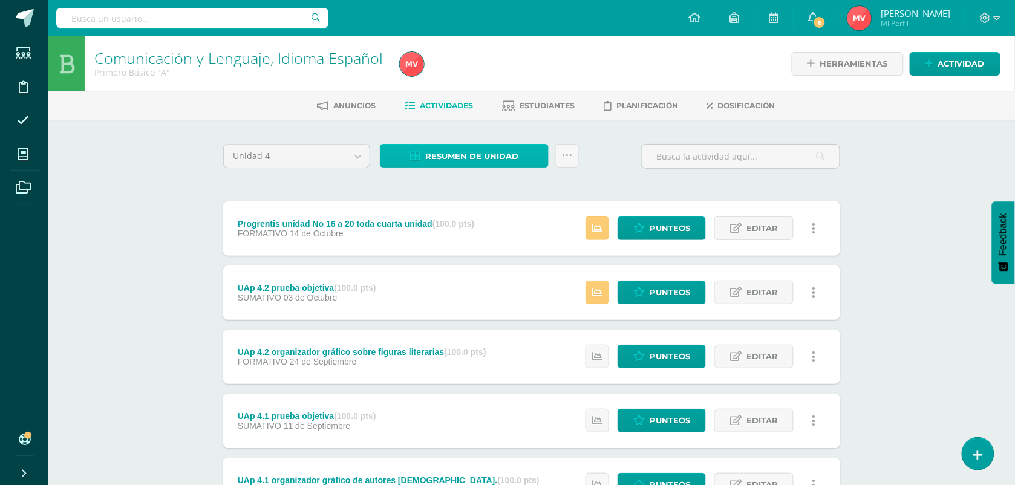
click at [439, 145] on span "Resumen de unidad" at bounding box center [471, 156] width 93 height 22
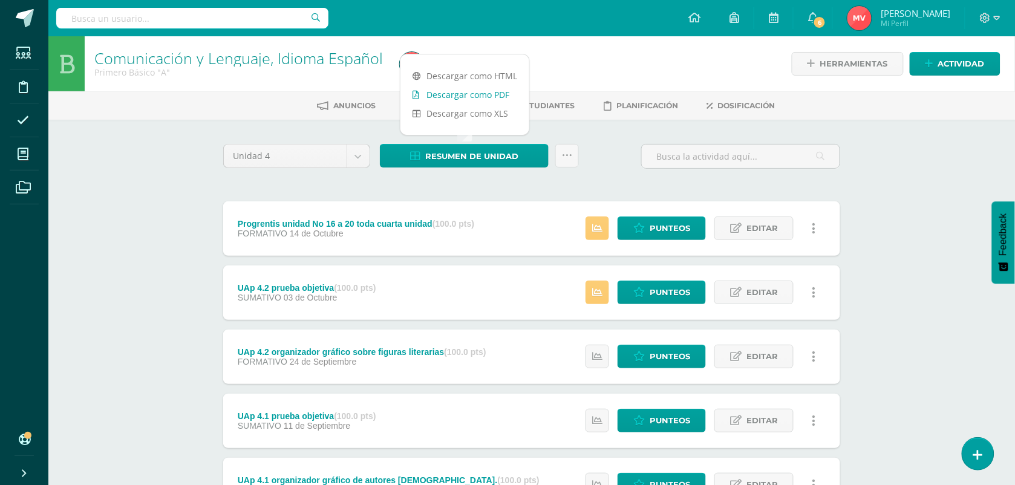
click at [457, 95] on link "Descargar como PDF" at bounding box center [464, 94] width 129 height 19
